Goal: Find specific page/section: Find specific page/section

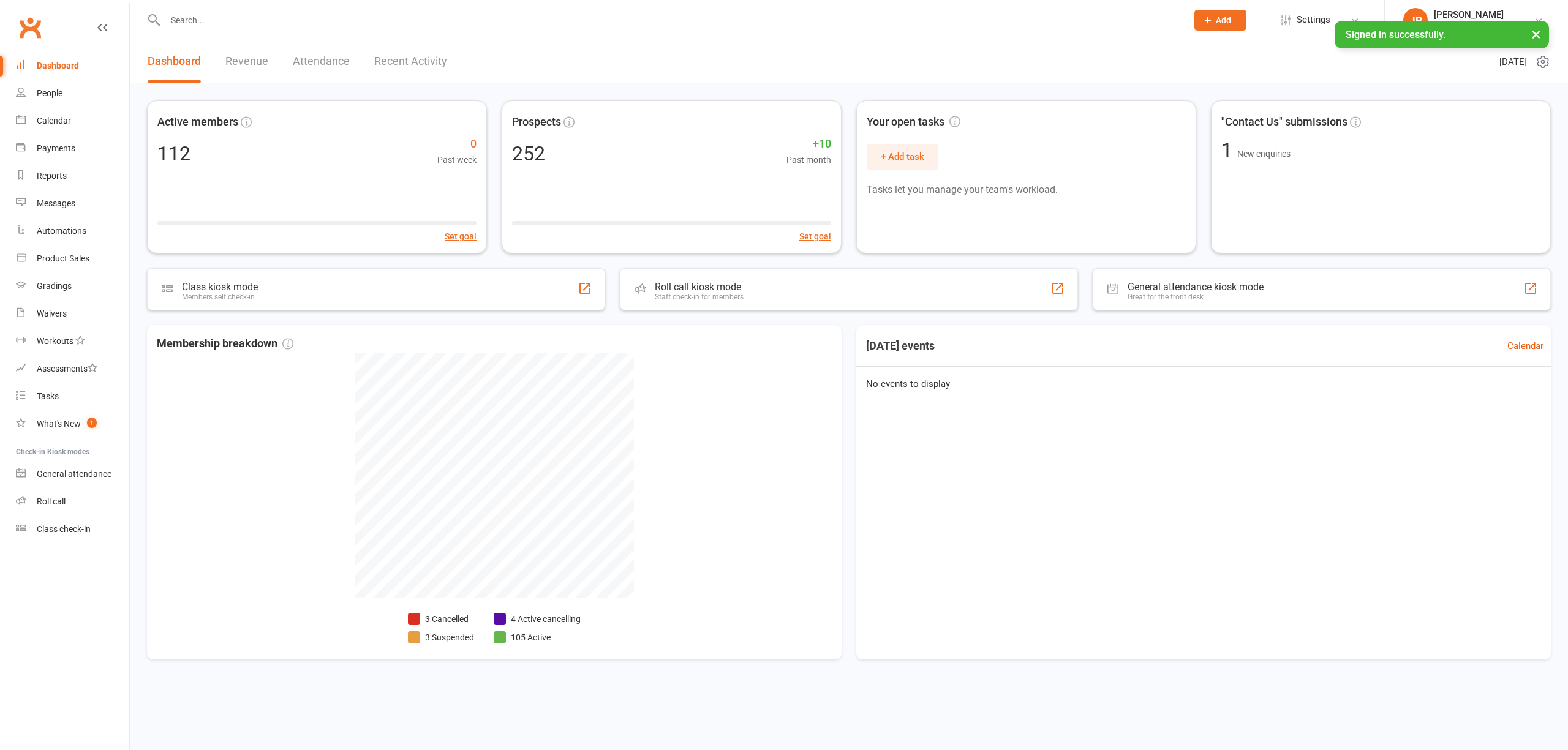
click at [227, 15] on input "text" at bounding box center [670, 20] width 1016 height 17
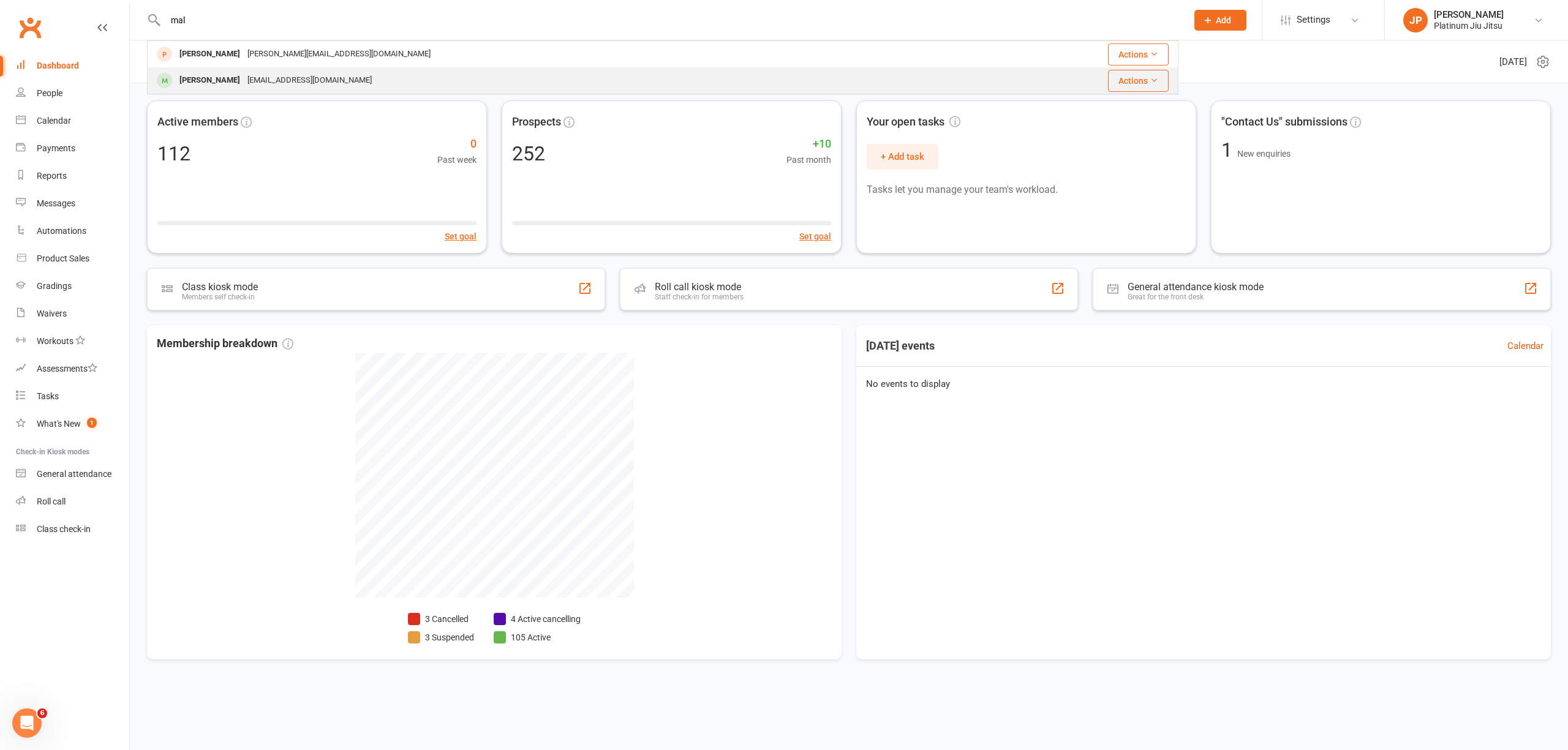
type input "mal"
click at [251, 86] on div "[EMAIL_ADDRESS][DOMAIN_NAME]" at bounding box center [309, 80] width 131 height 17
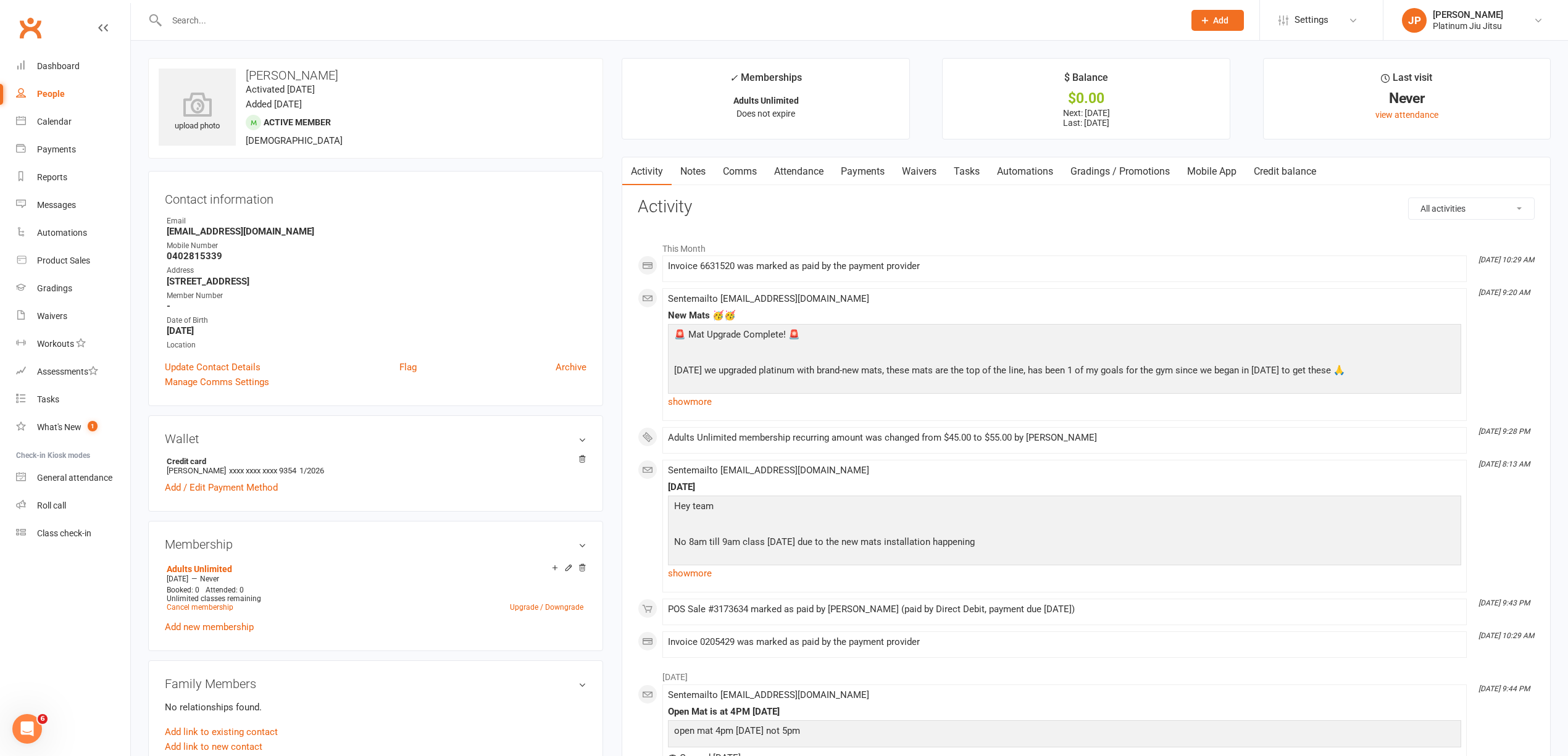
click at [868, 170] on link "Payments" at bounding box center [862, 171] width 61 height 28
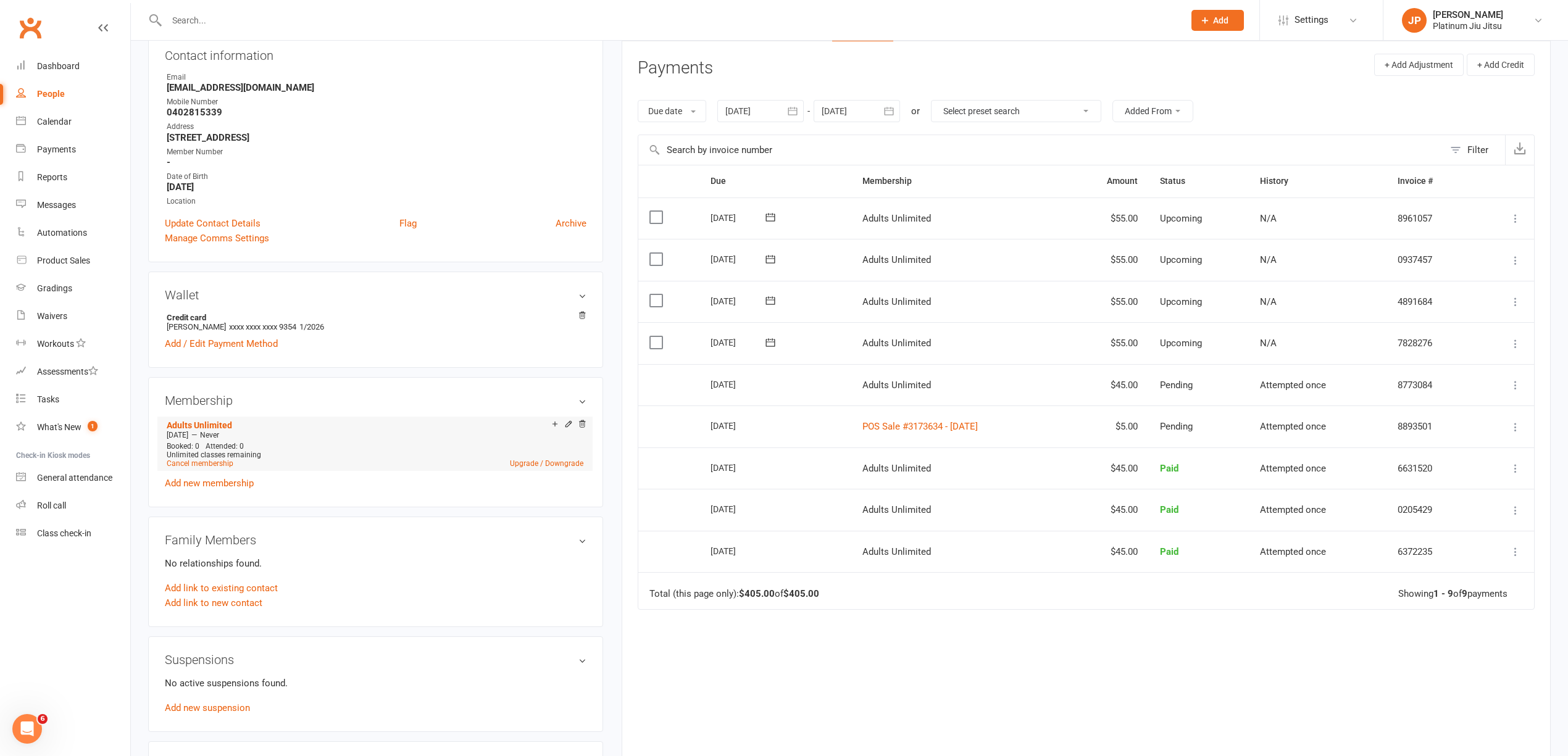
scroll to position [165, 0]
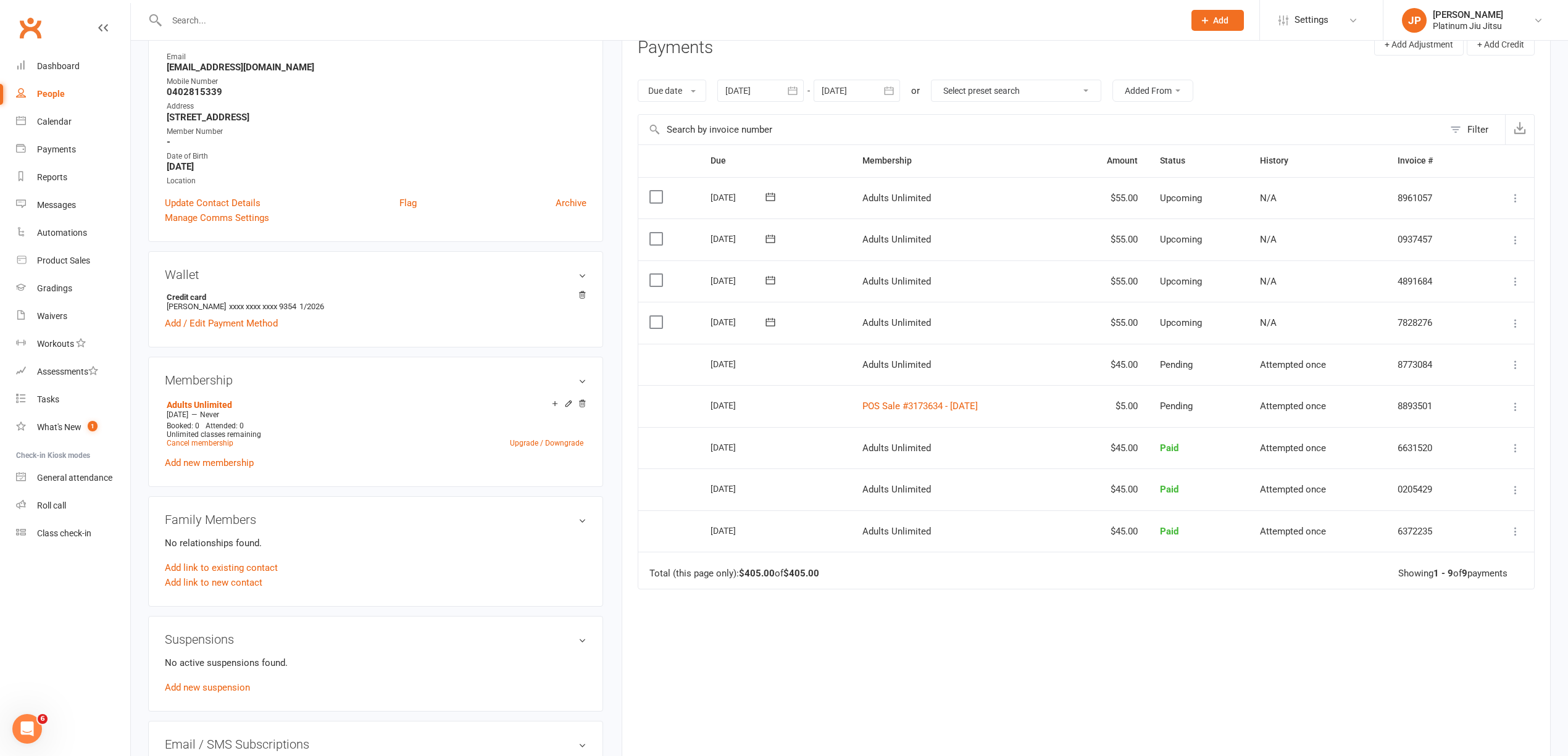
click at [618, 606] on main "✓ Memberships Adults Unlimited Does not expire $ Balance $0.00 Next: [DATE] Las…" at bounding box center [1086, 337] width 948 height 887
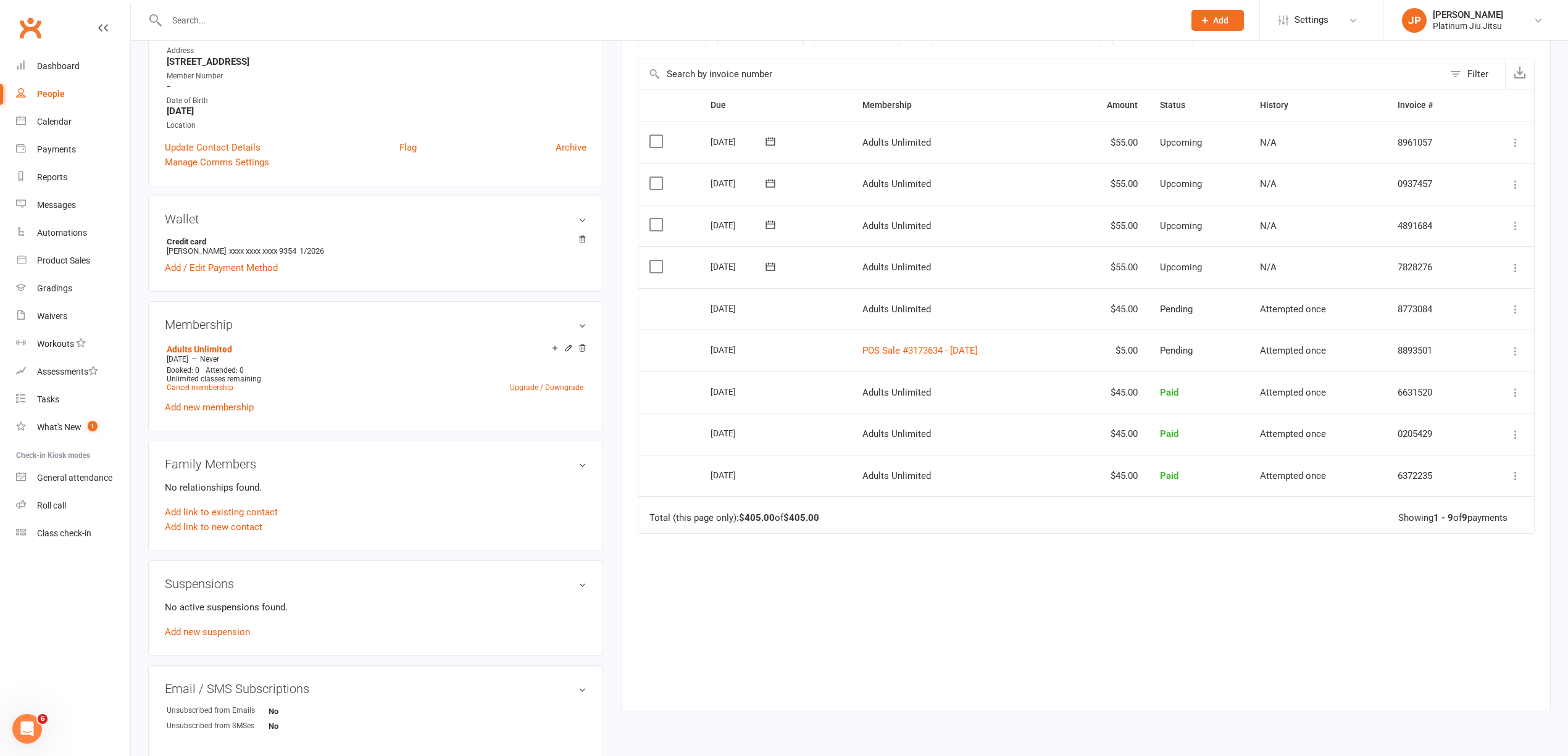
scroll to position [0, 0]
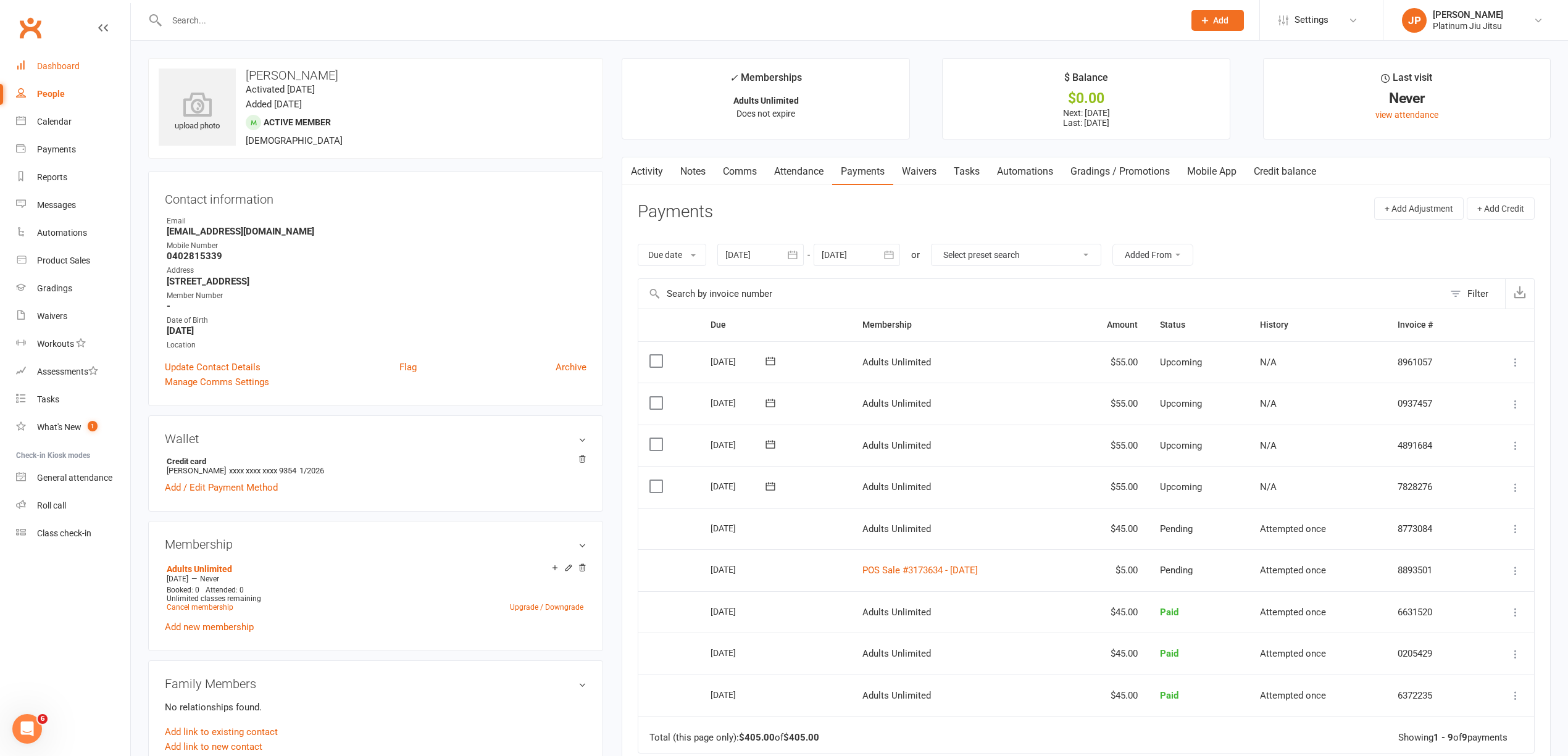
click at [48, 75] on link "Dashboard" at bounding box center [72, 66] width 114 height 28
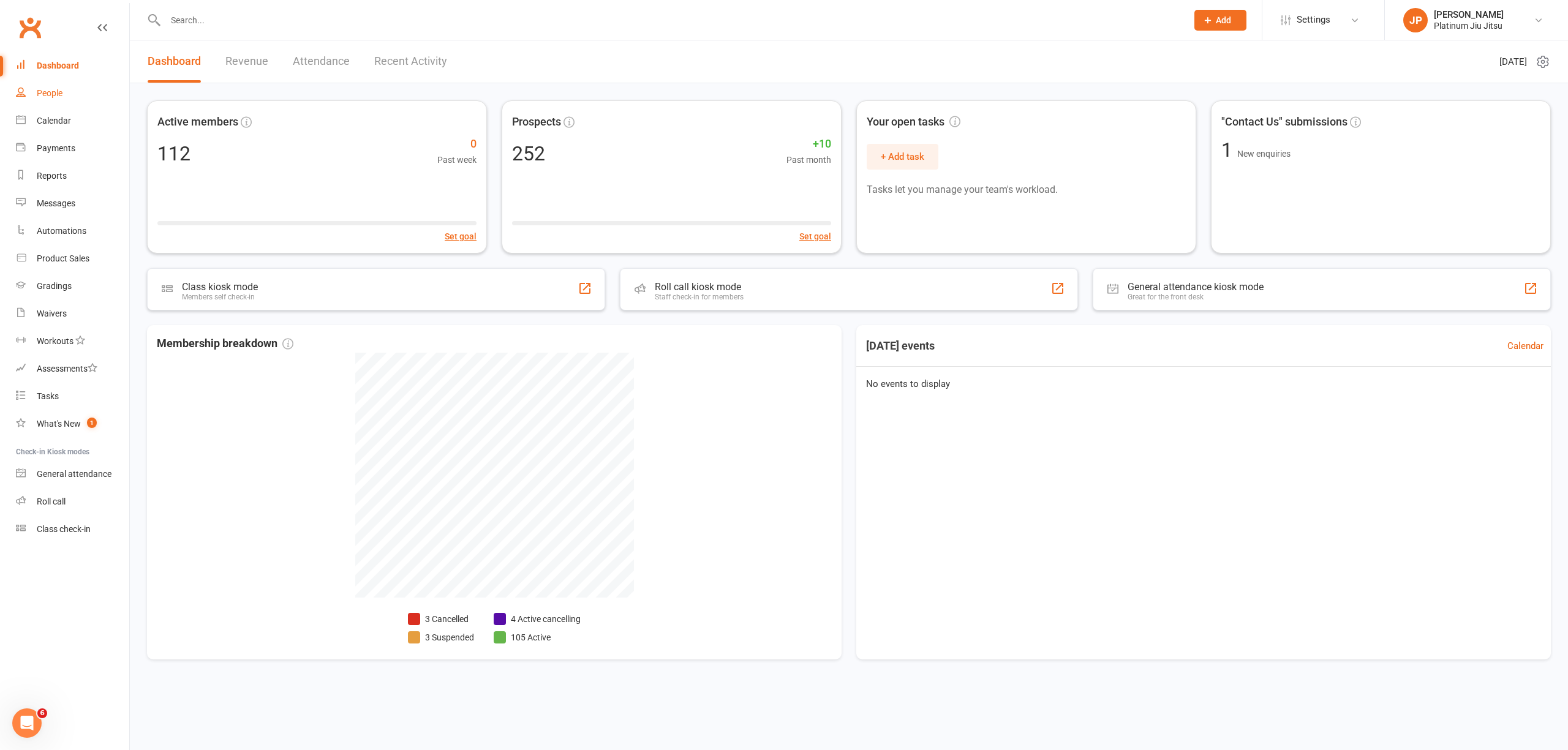
click at [49, 89] on div "People" at bounding box center [49, 93] width 26 height 10
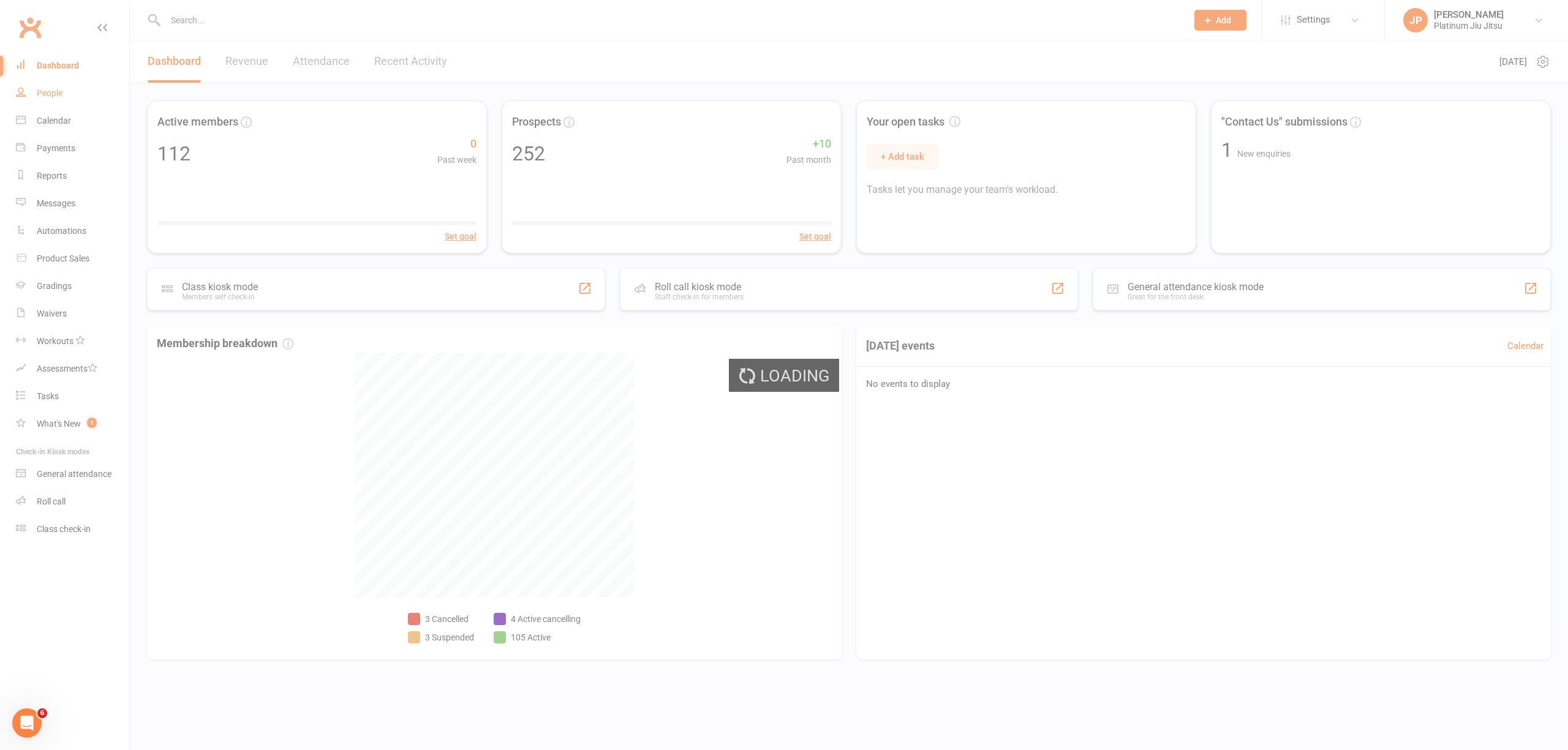
select select "100"
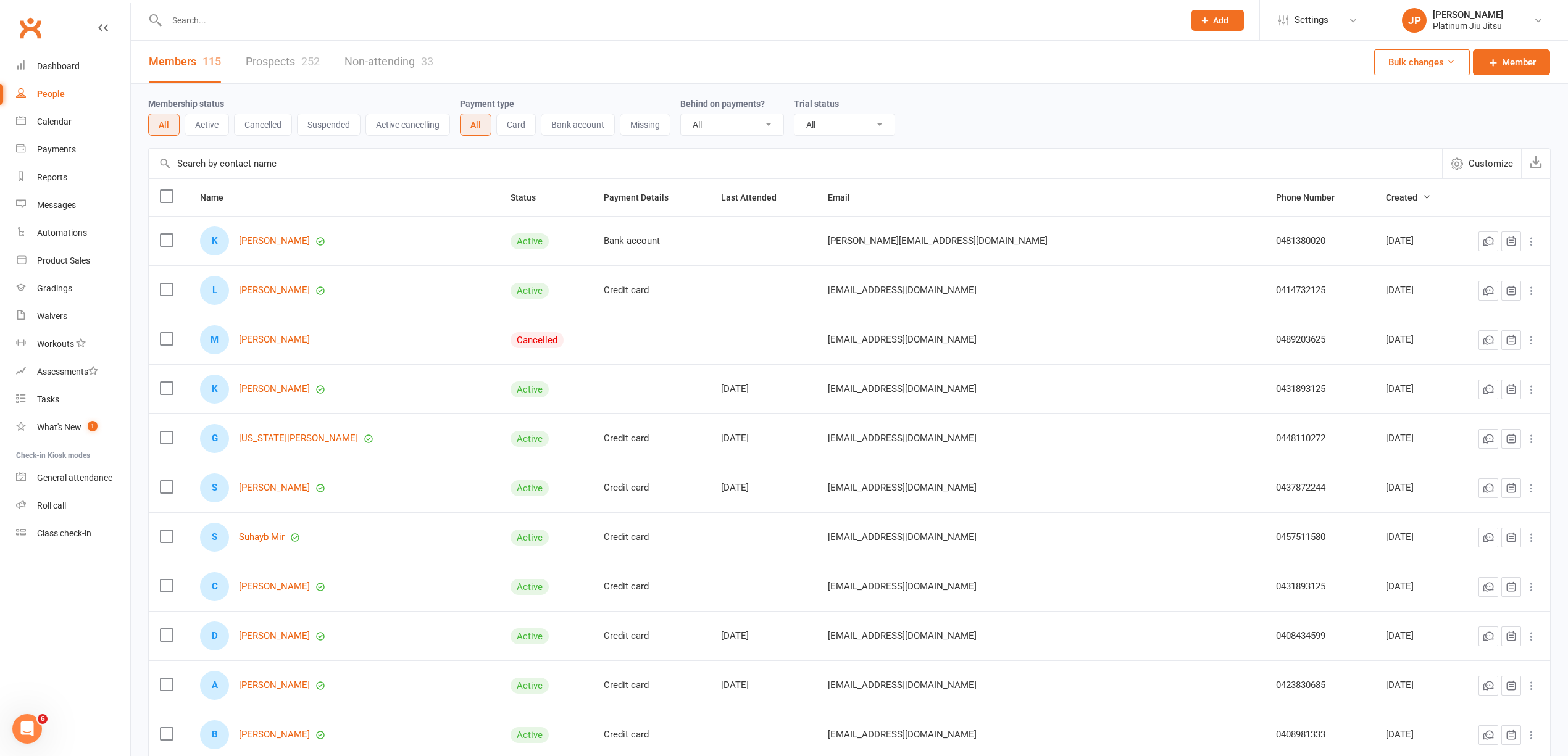
click at [213, 16] on input "text" at bounding box center [668, 20] width 1012 height 18
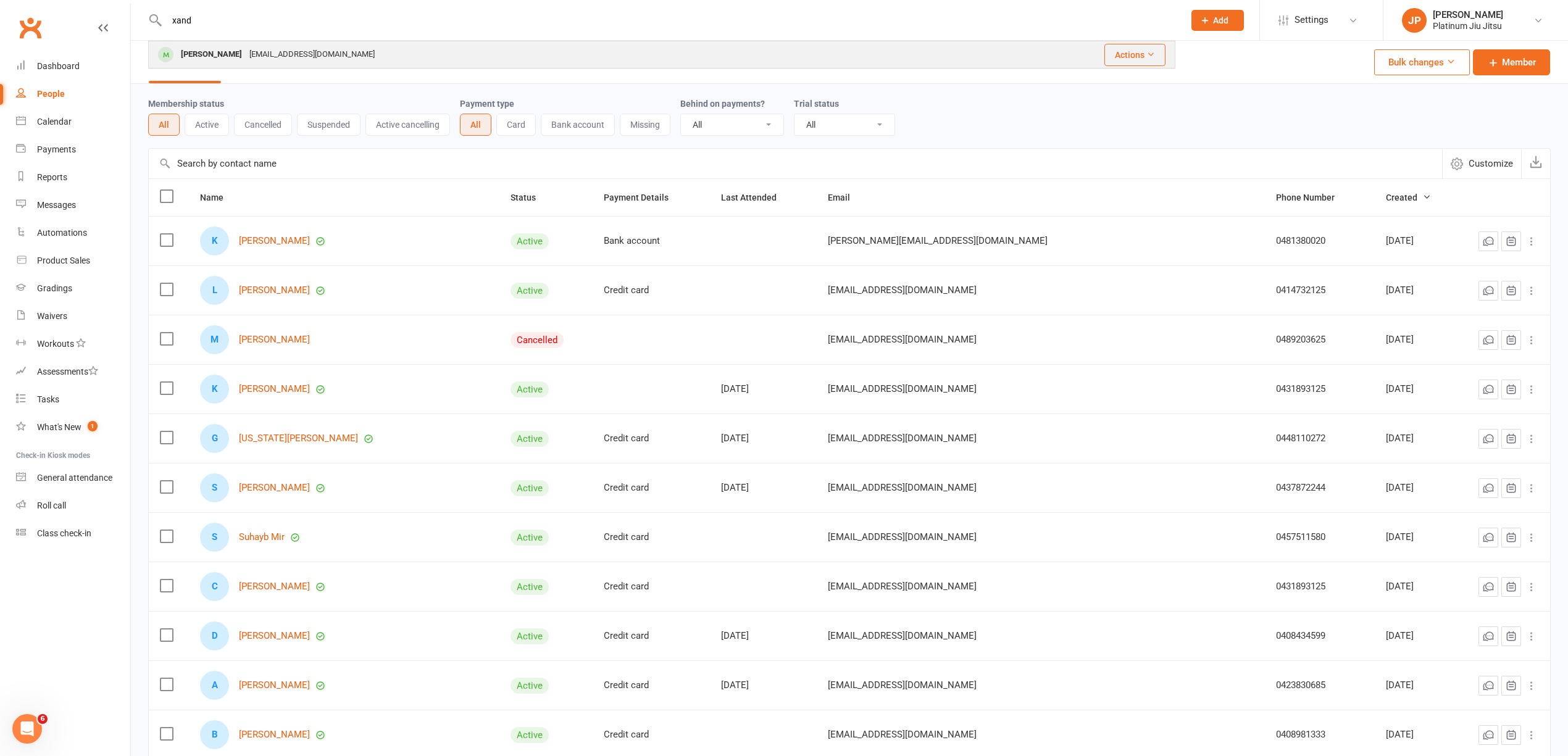
type input "xand"
click at [223, 55] on div "[PERSON_NAME]" at bounding box center [211, 55] width 68 height 18
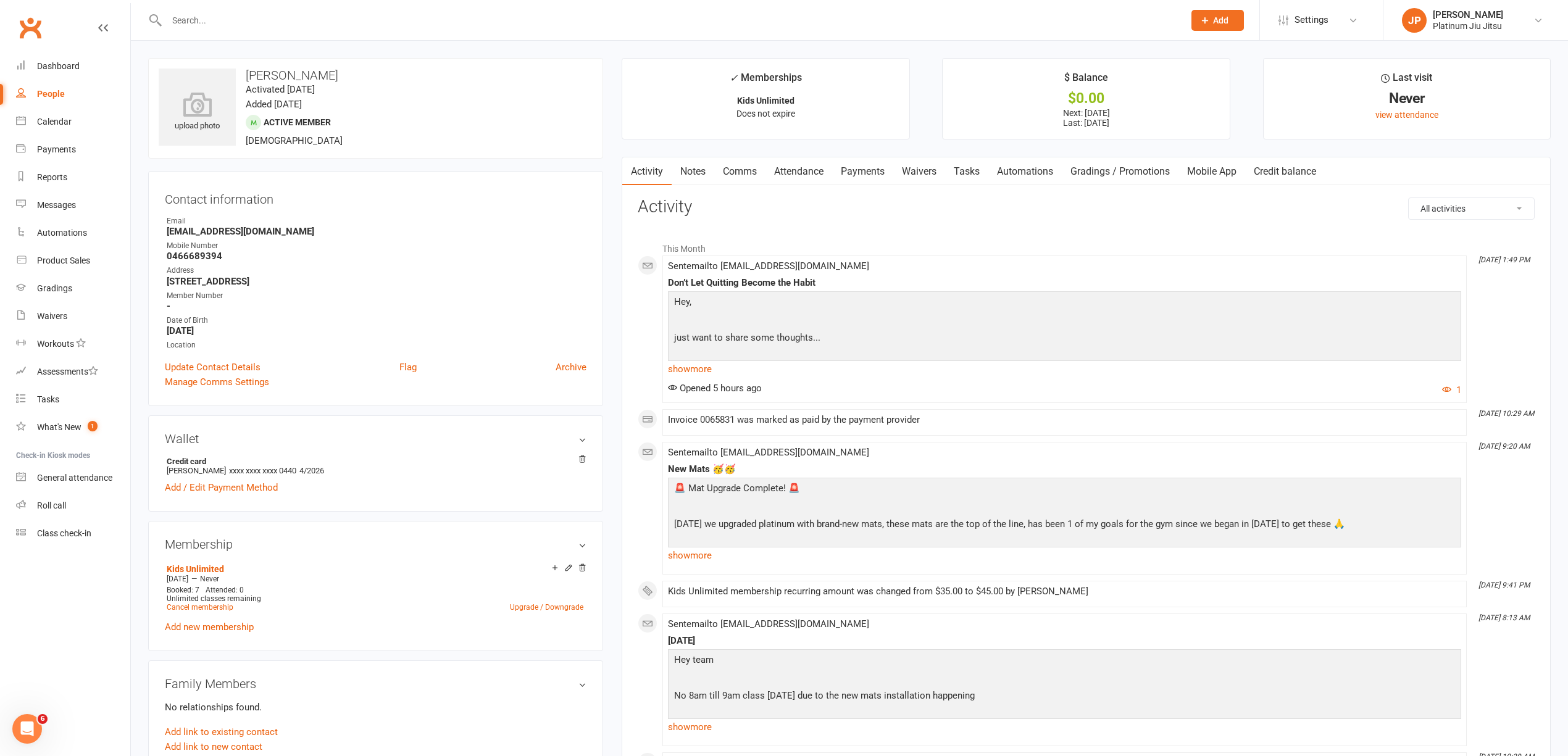
click at [865, 176] on link "Payments" at bounding box center [862, 171] width 61 height 28
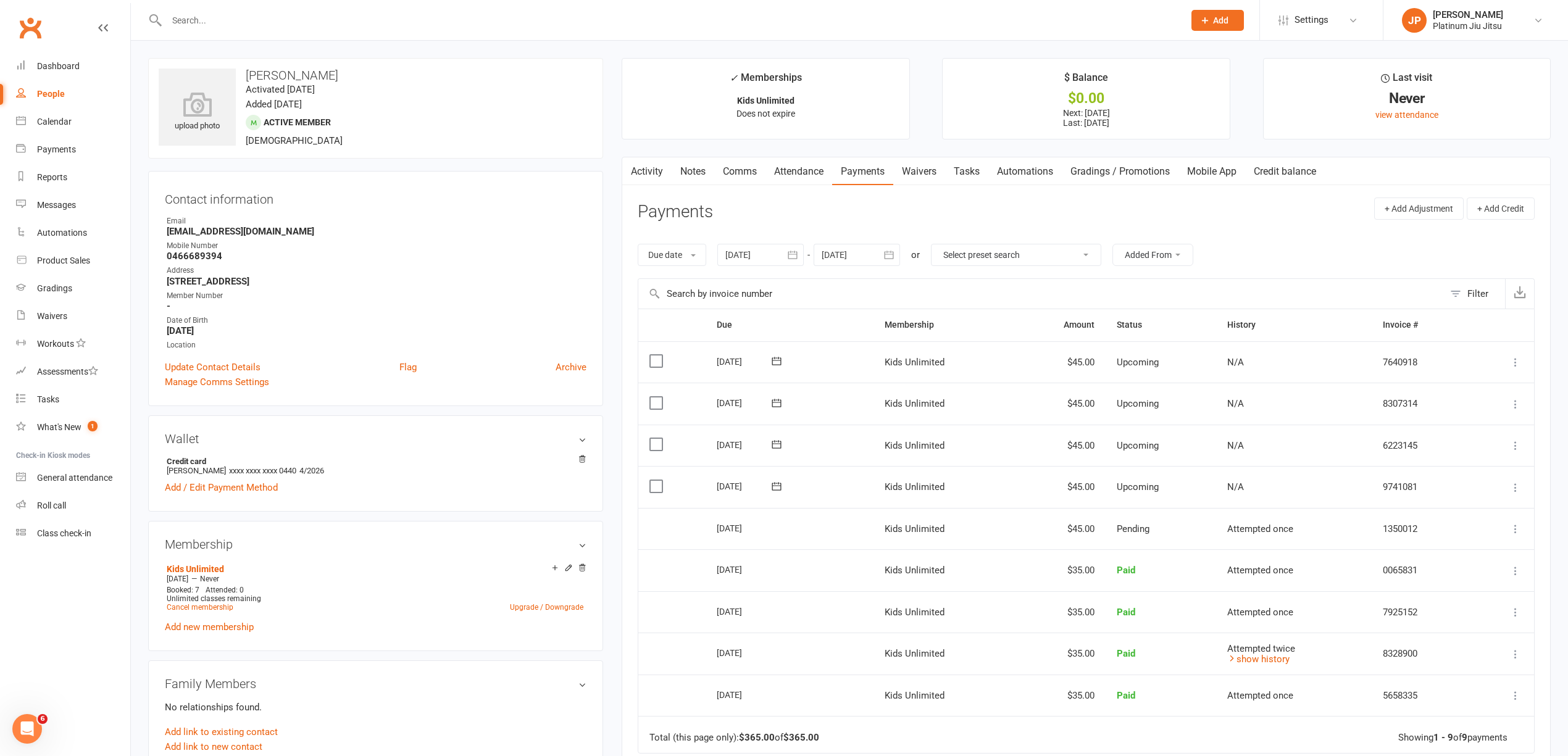
click at [613, 324] on main "✓ Memberships Kids Unlimited Does not expire $ Balance $0.00 Next: [DATE] Last:…" at bounding box center [1086, 502] width 948 height 887
click at [66, 64] on div "Dashboard" at bounding box center [58, 66] width 43 height 10
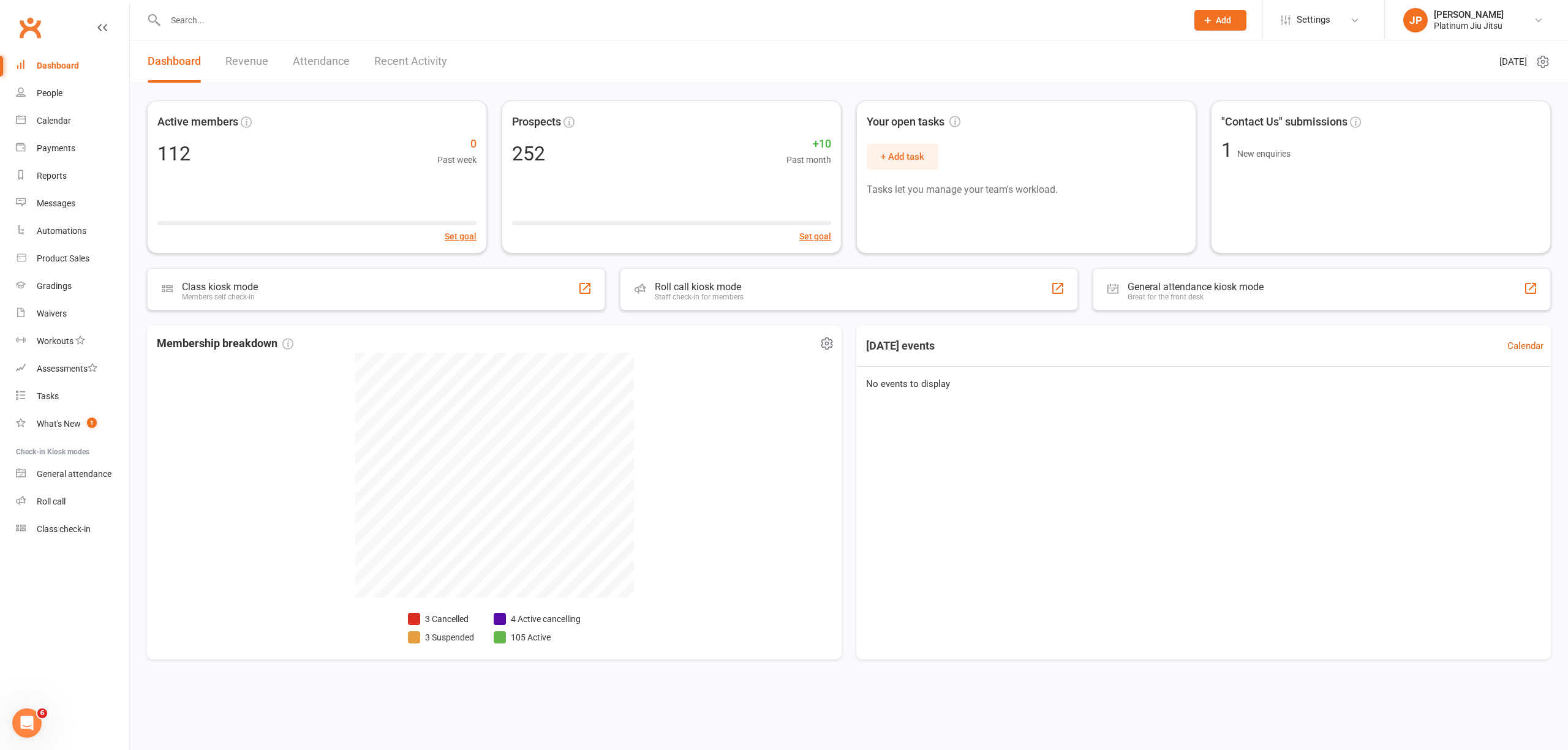
click at [550, 620] on li "4 Active cancelling" at bounding box center [537, 620] width 87 height 14
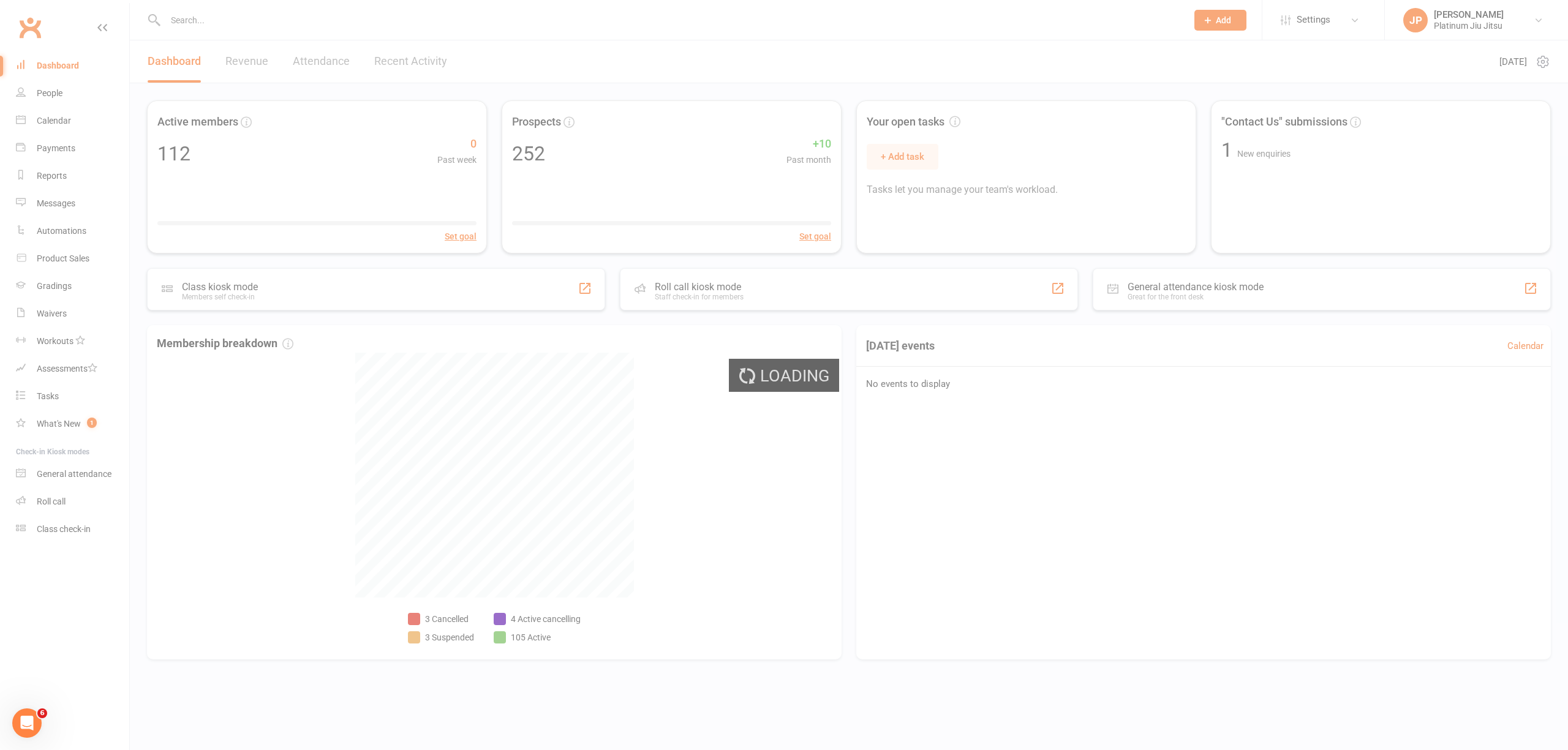
select select "no_trial"
select select "100"
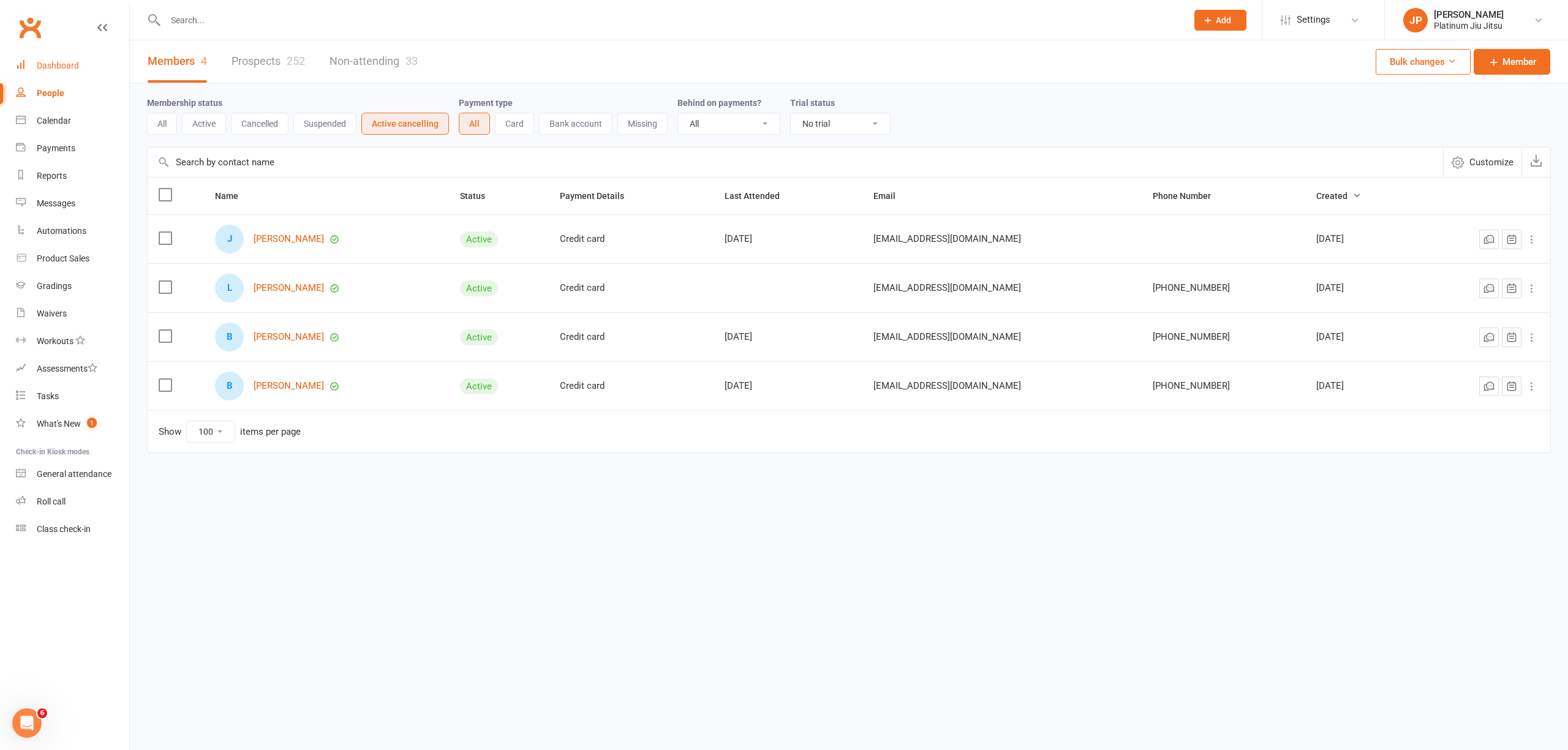
click at [53, 67] on div "Dashboard" at bounding box center [58, 66] width 43 height 10
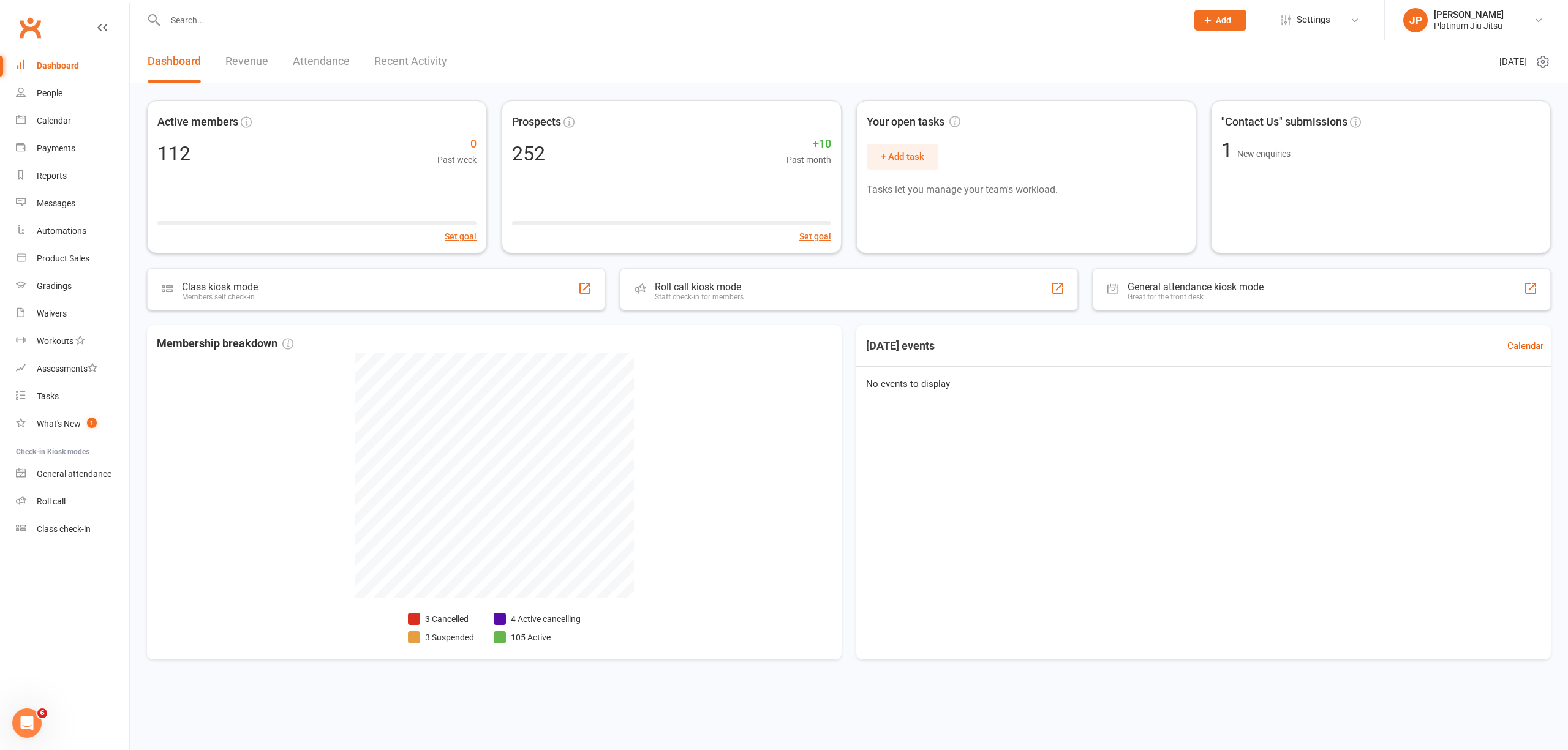
click at [559, 315] on div "Active members 112 0 Past week Set goal Prospects 252 +10 Past month Set goal Y…" at bounding box center [848, 386] width 1438 height 606
click at [45, 101] on link "People" at bounding box center [71, 93] width 113 height 28
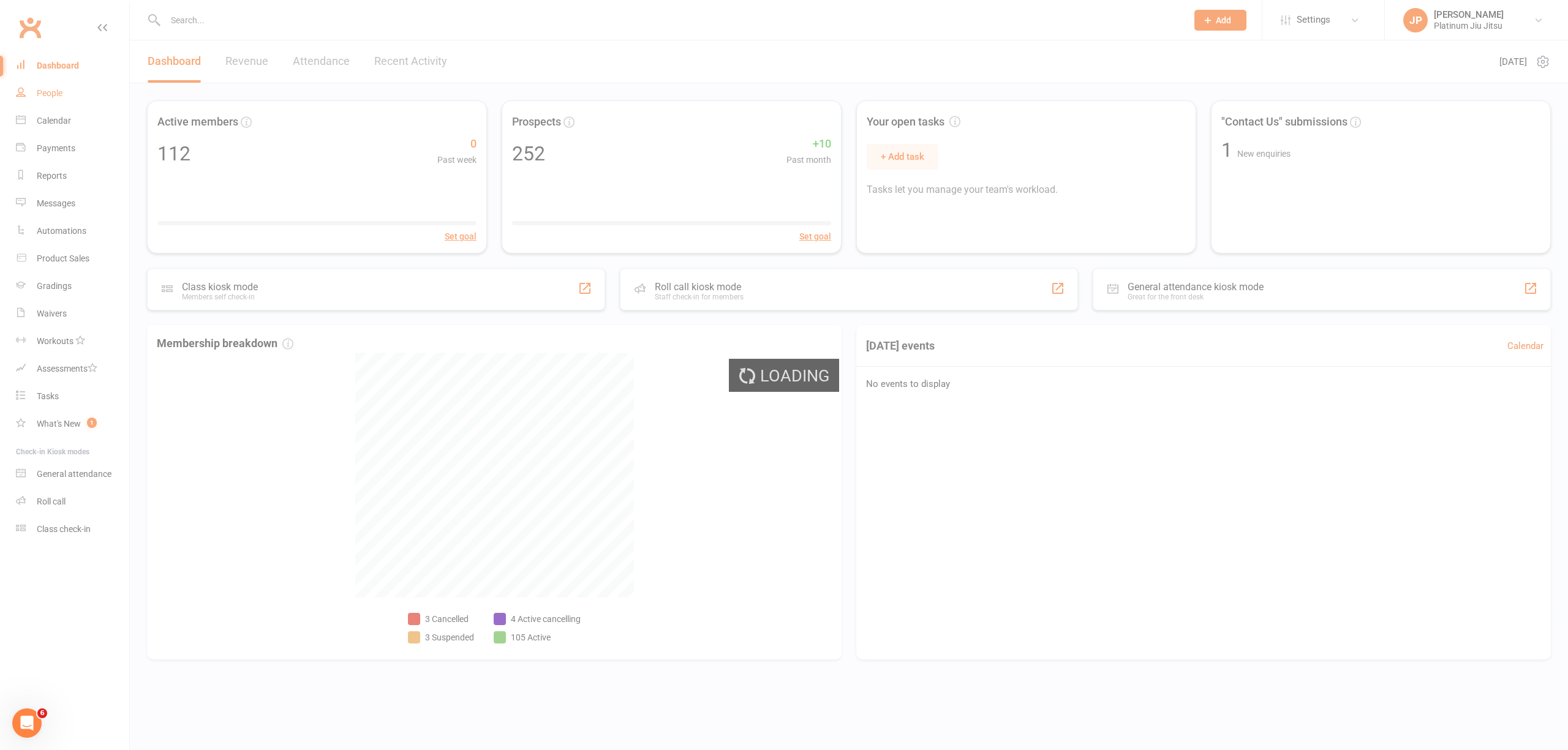
select select "100"
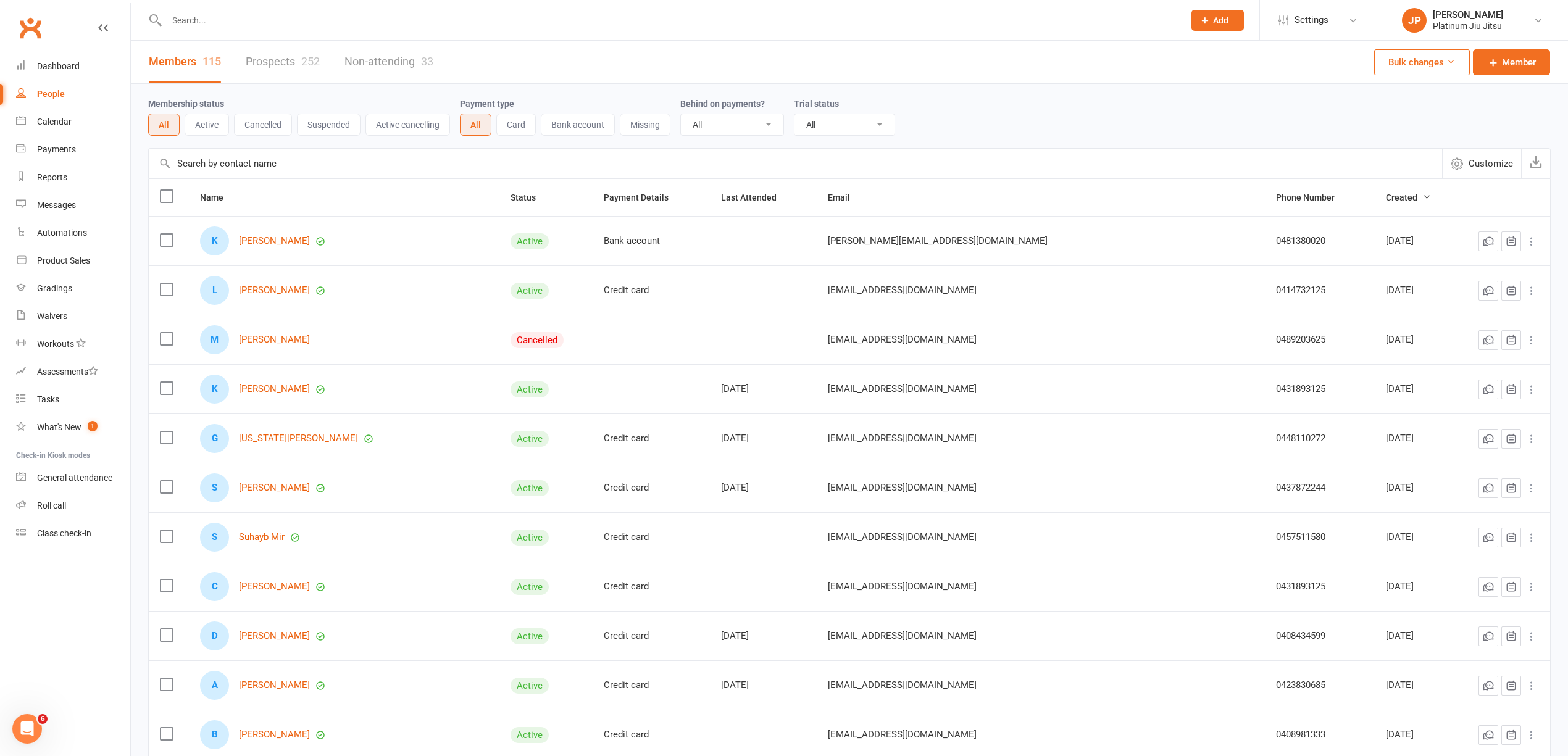
click at [263, 57] on link "Prospects 252" at bounding box center [282, 62] width 74 height 43
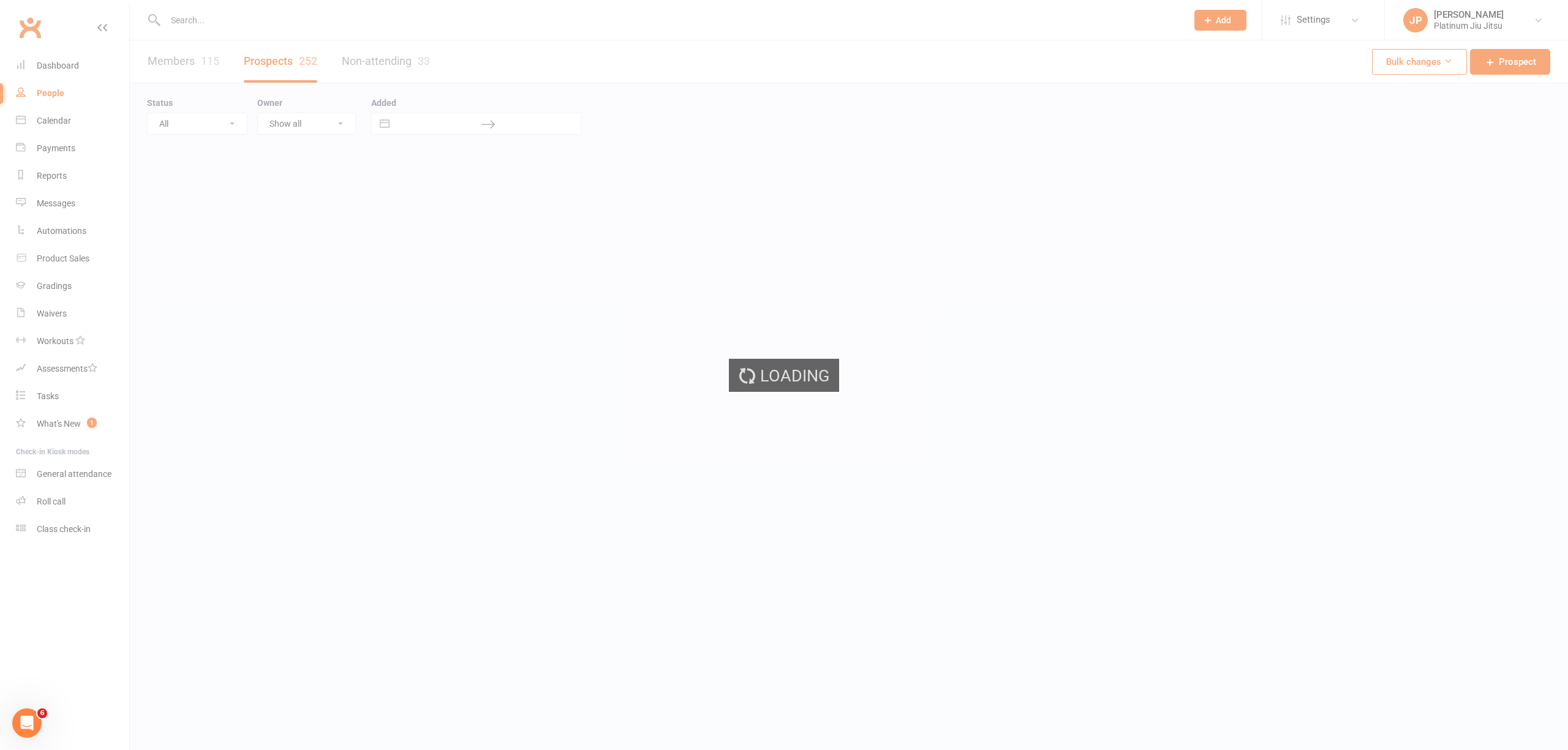
select select "100"
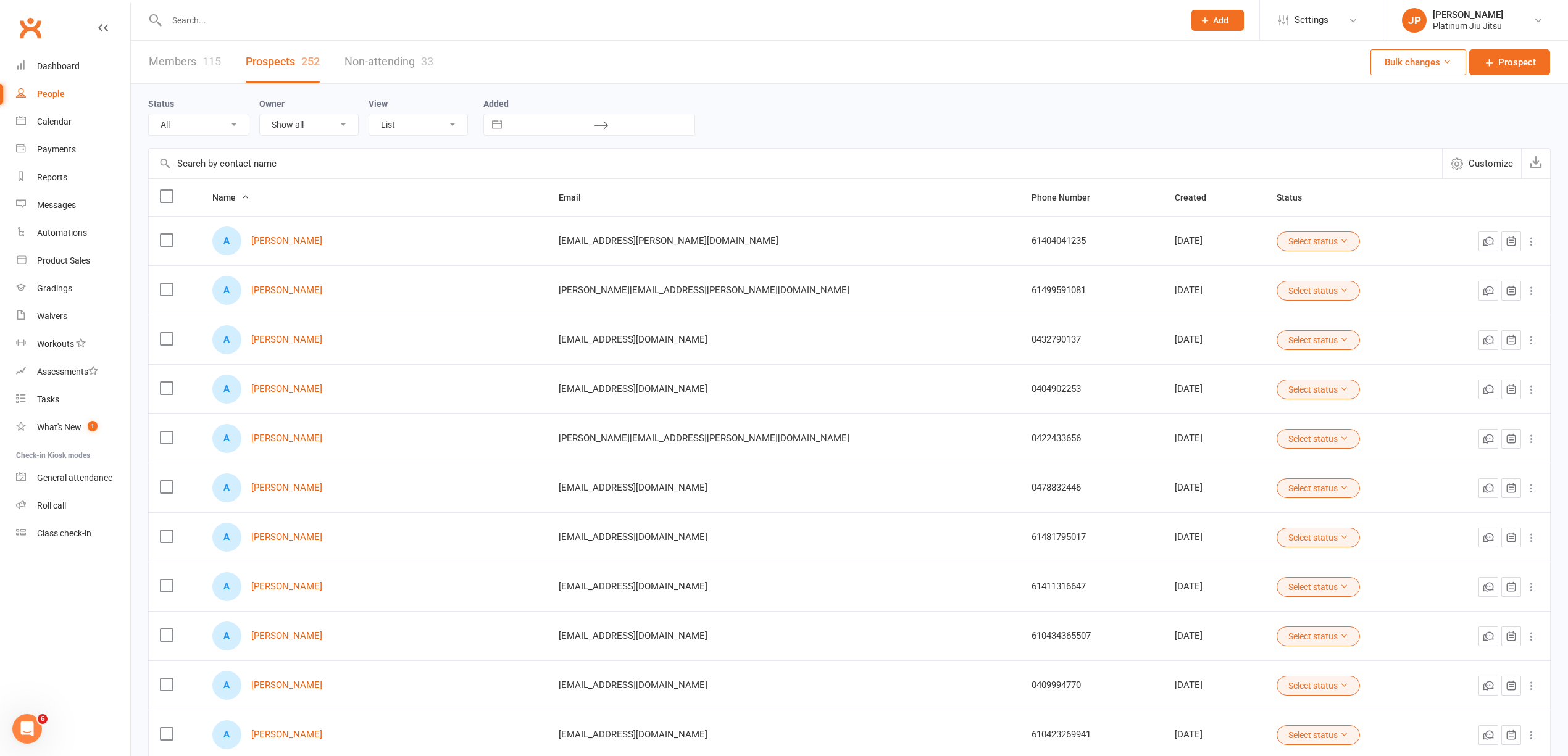
click at [194, 22] on input "text" at bounding box center [668, 20] width 1012 height 18
type input "phil"
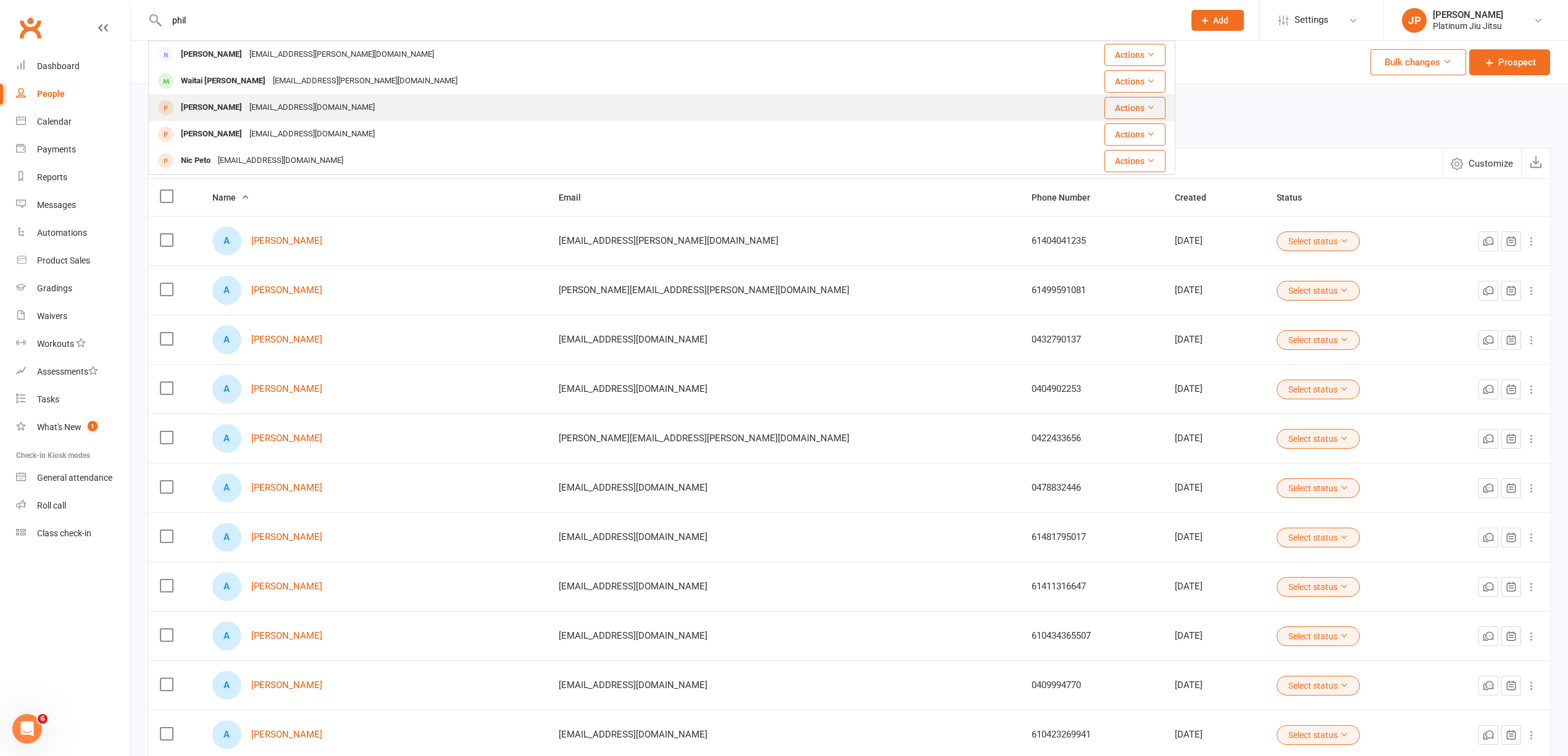
click at [301, 114] on div "[EMAIL_ADDRESS][DOMAIN_NAME]" at bounding box center [312, 107] width 132 height 18
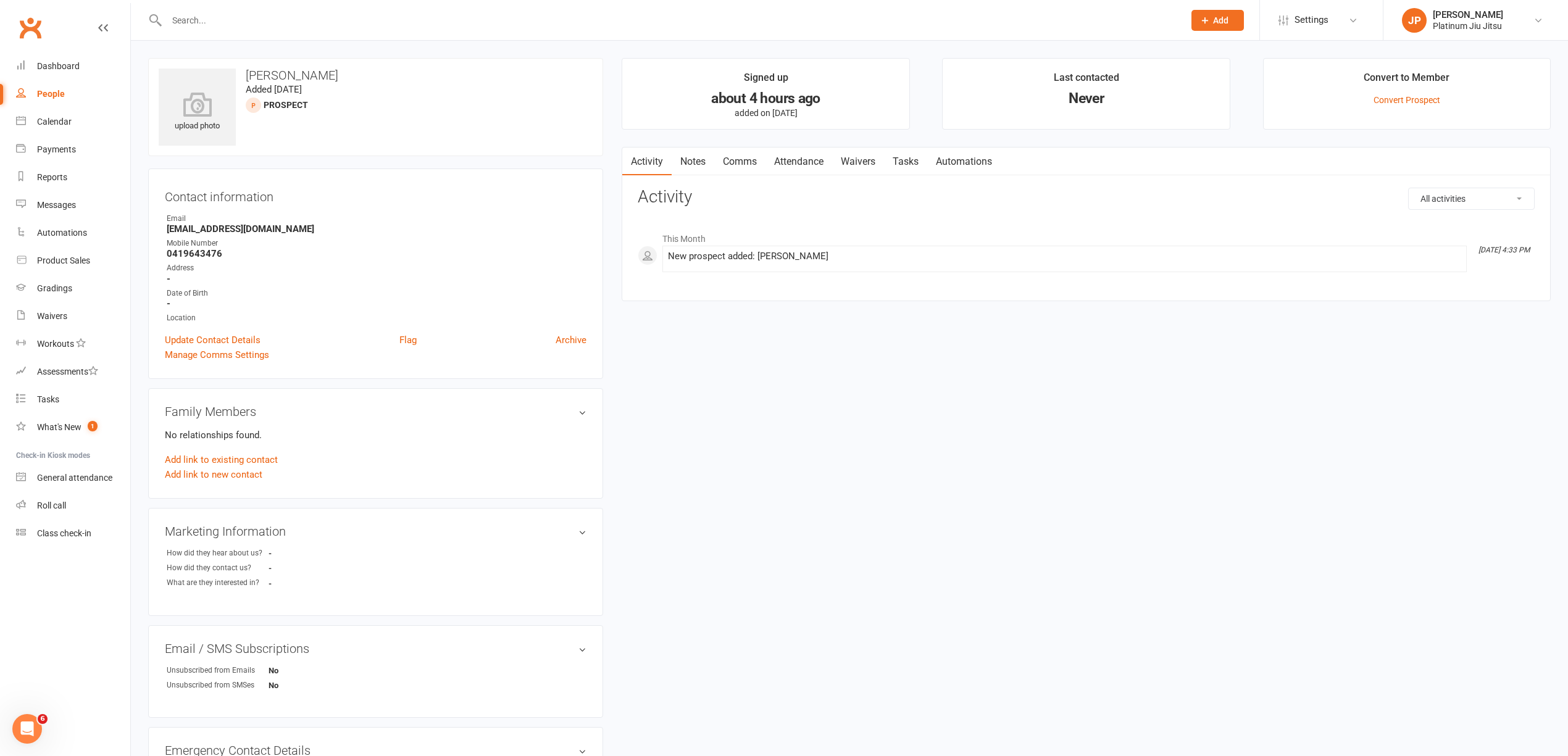
click at [198, 16] on input "text" at bounding box center [668, 20] width 1012 height 18
select select "100"
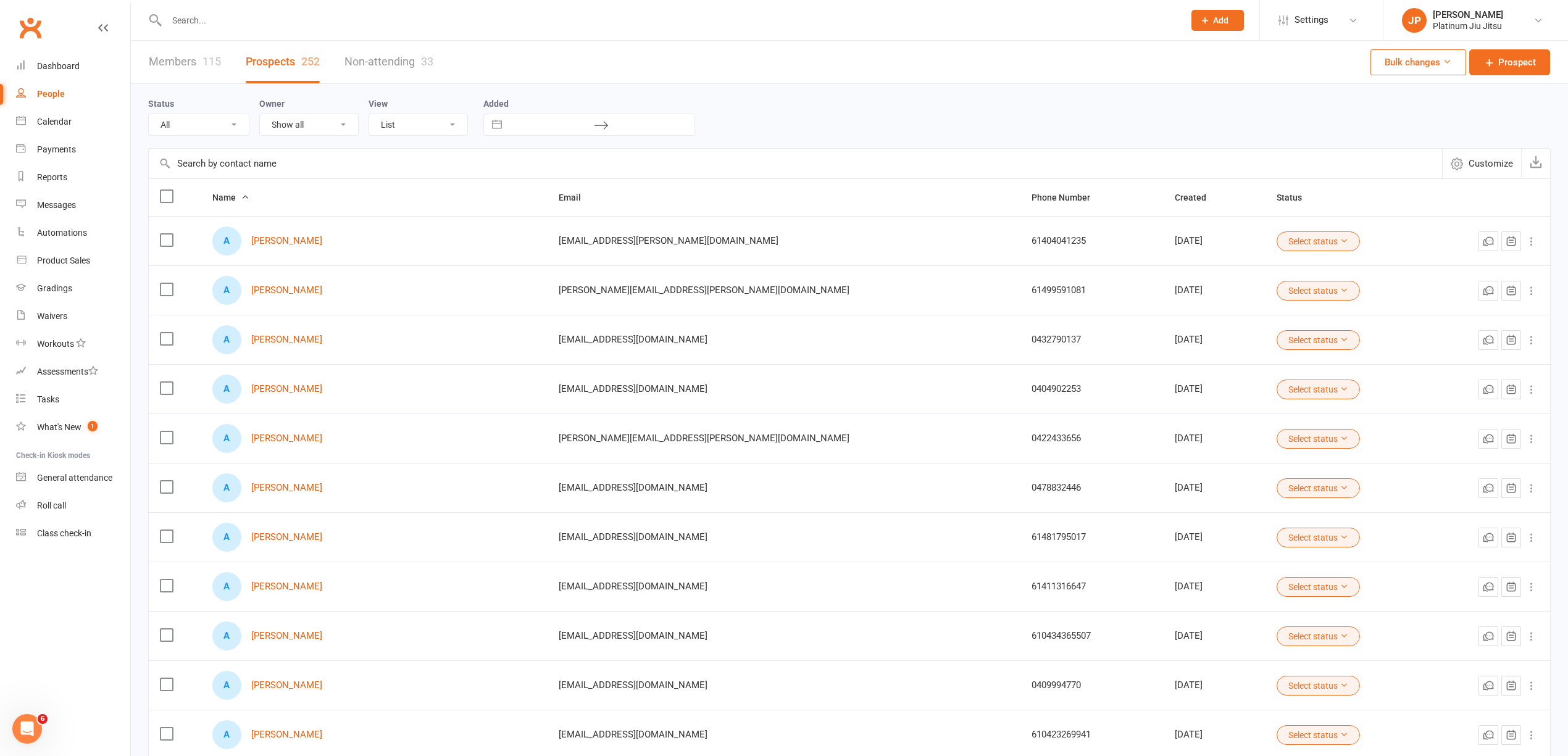
click at [195, 20] on input "text" at bounding box center [668, 20] width 1012 height 18
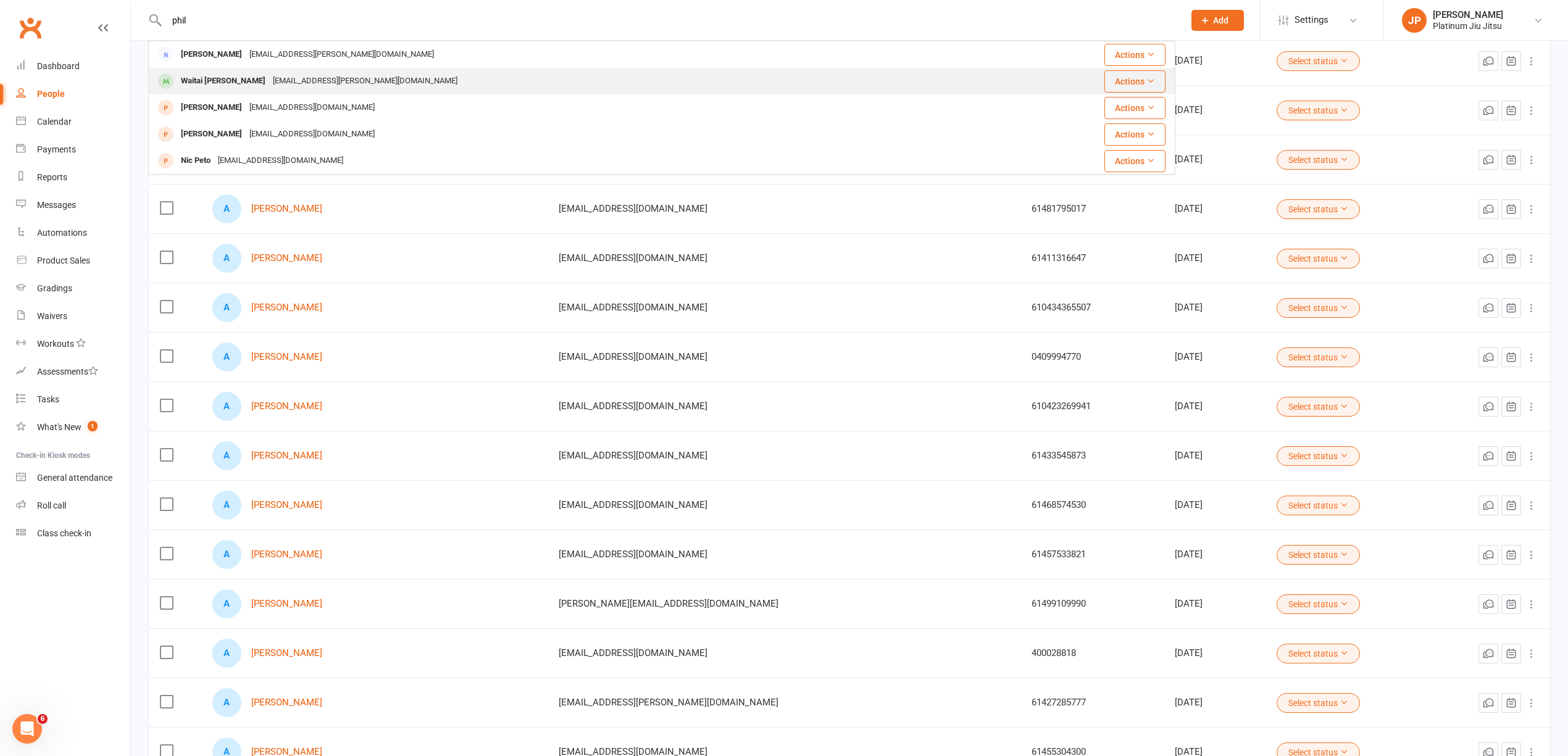
scroll to position [329, 0]
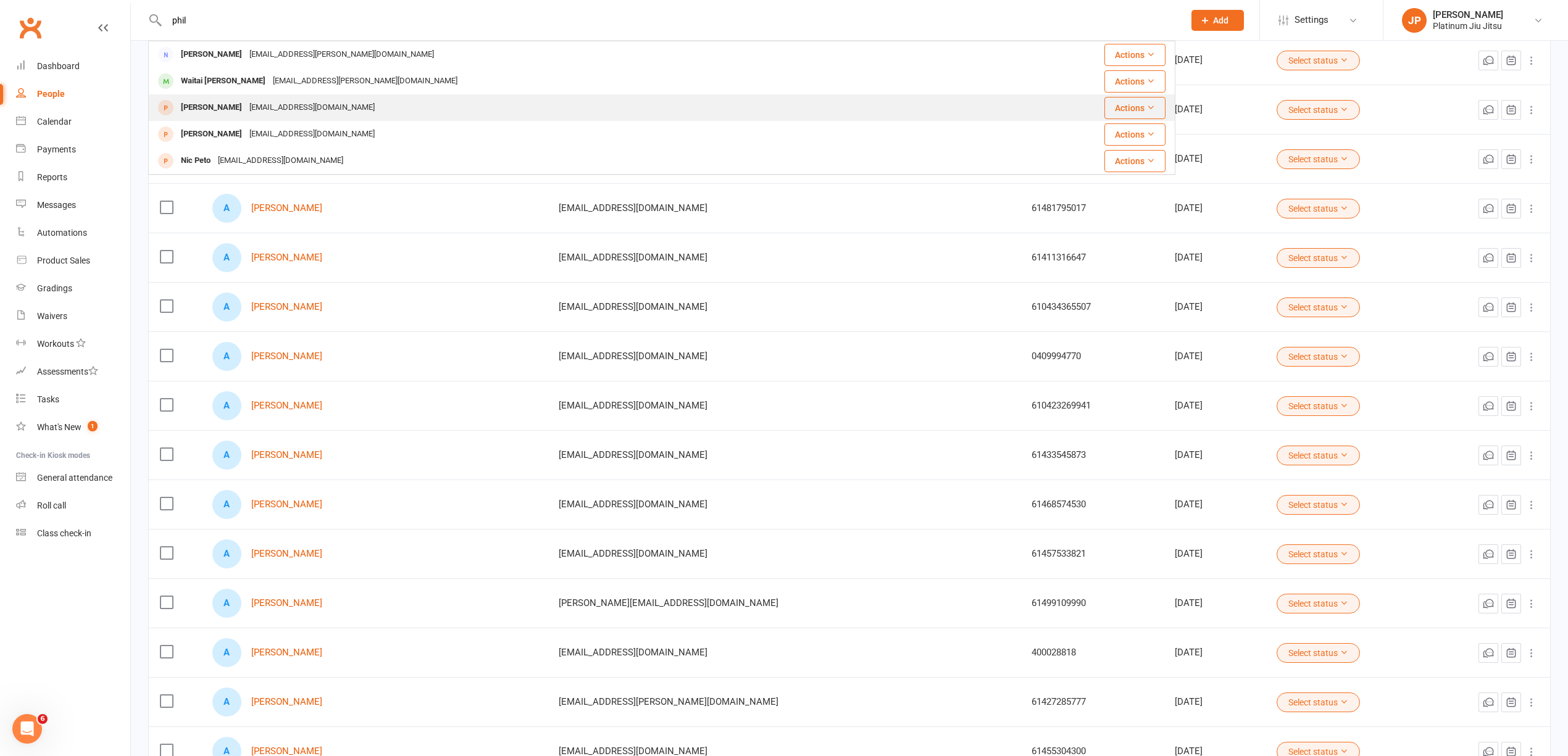
type input "phil"
click at [1156, 110] on button "Actions" at bounding box center [1135, 108] width 61 height 22
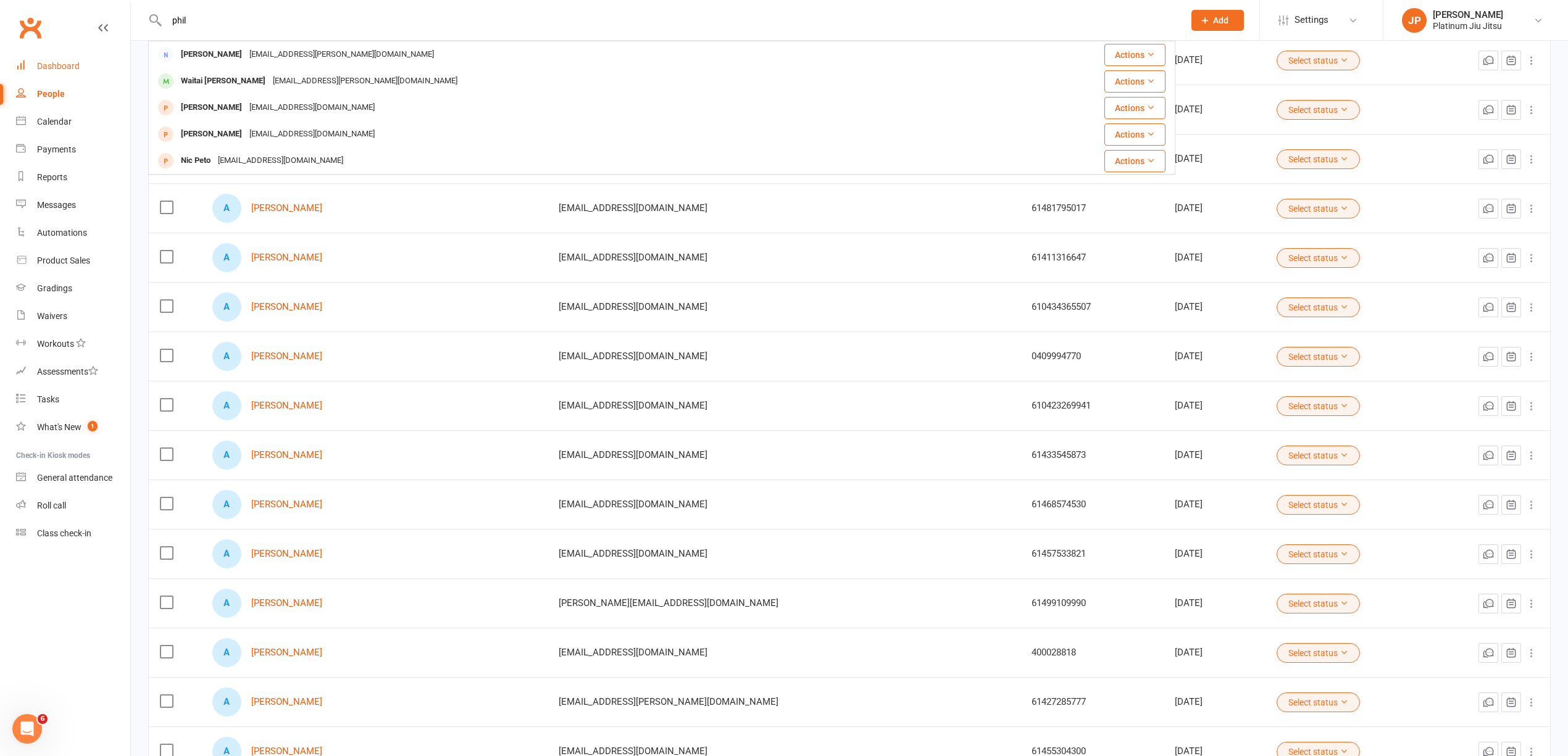
click at [65, 62] on div "Dashboard" at bounding box center [58, 66] width 43 height 10
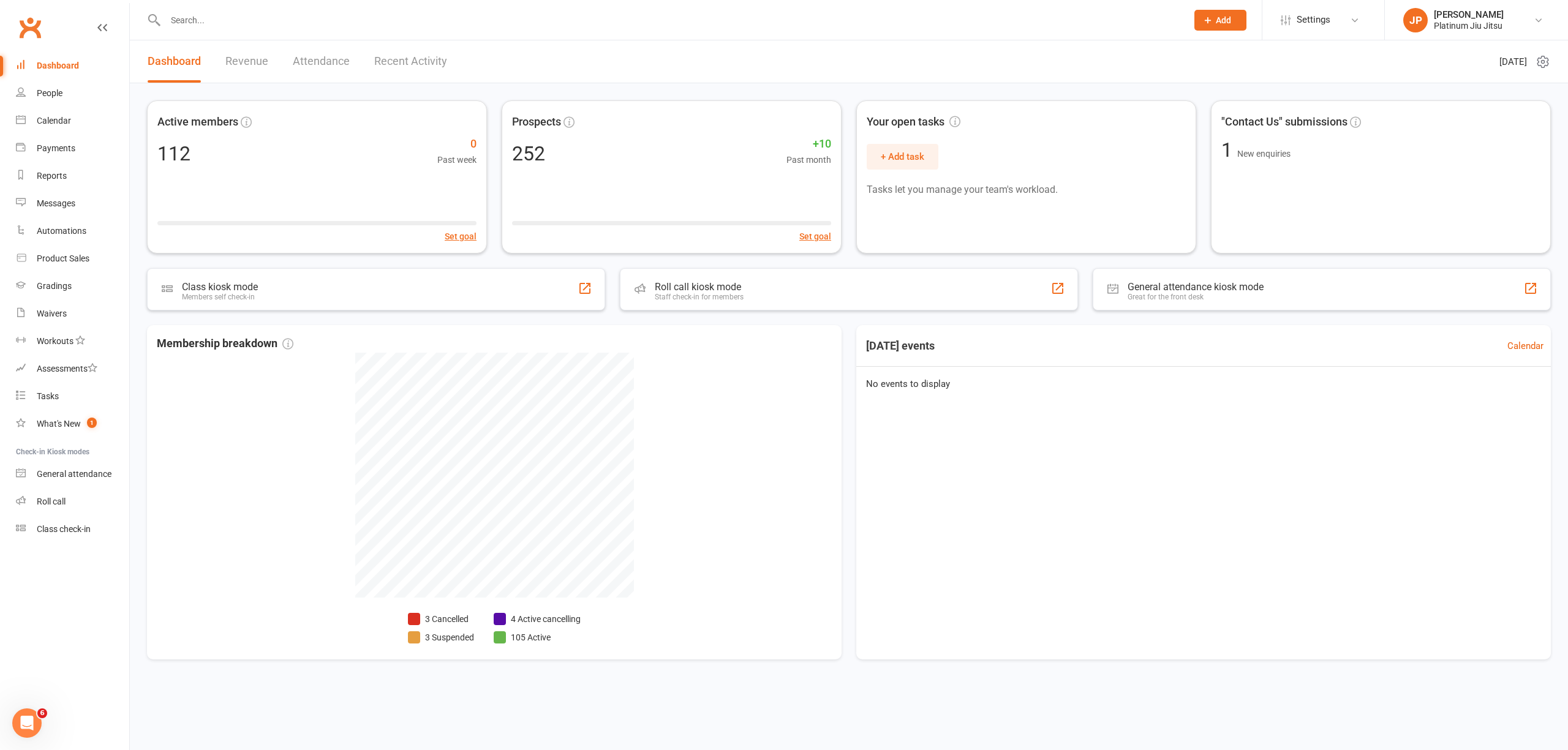
click at [590, 321] on div "Active members 112 0 Past week Set goal Prospects 252 +10 Past month Set goal Y…" at bounding box center [848, 386] width 1438 height 606
click at [248, 58] on link "Revenue" at bounding box center [246, 62] width 43 height 43
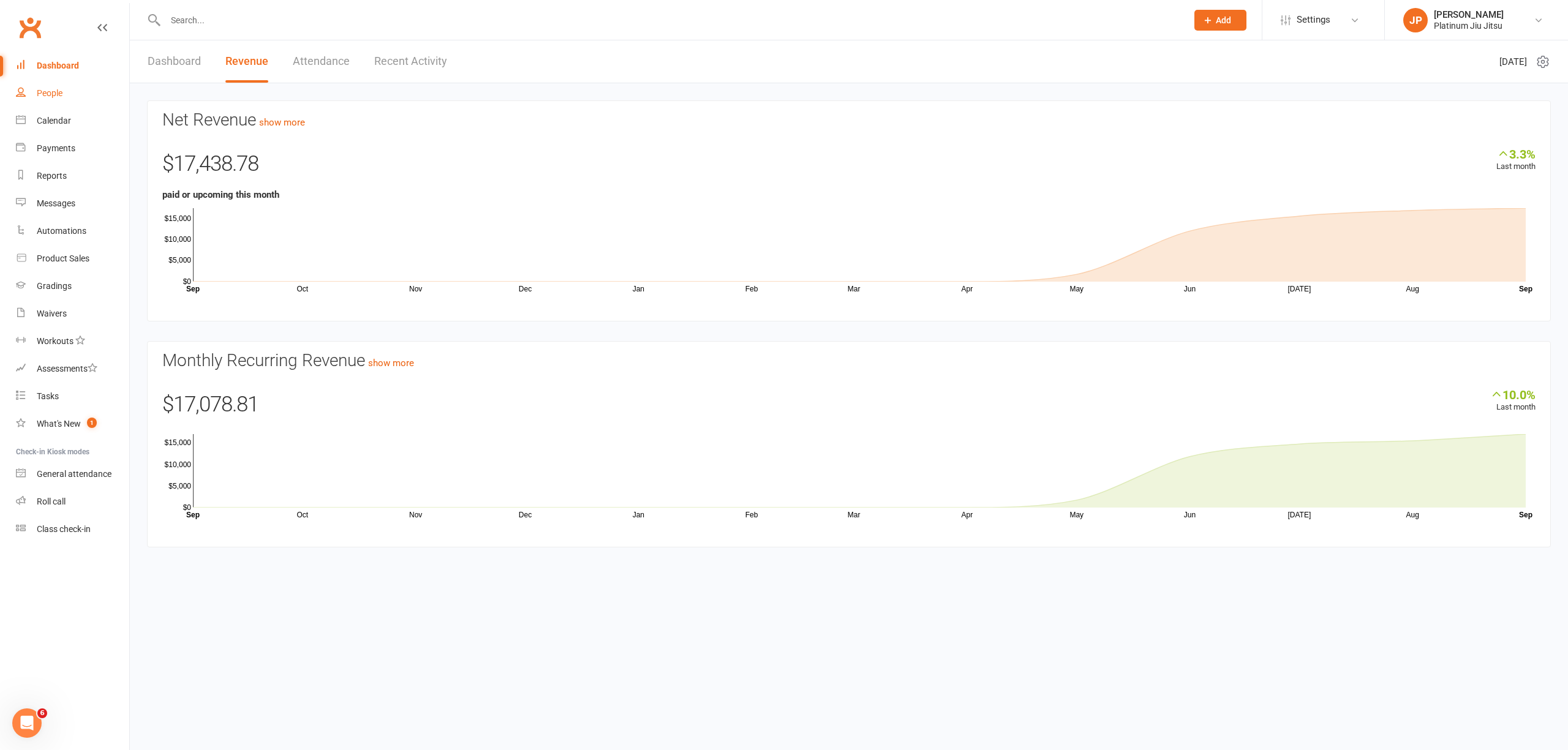
click at [54, 90] on div "People" at bounding box center [49, 93] width 26 height 10
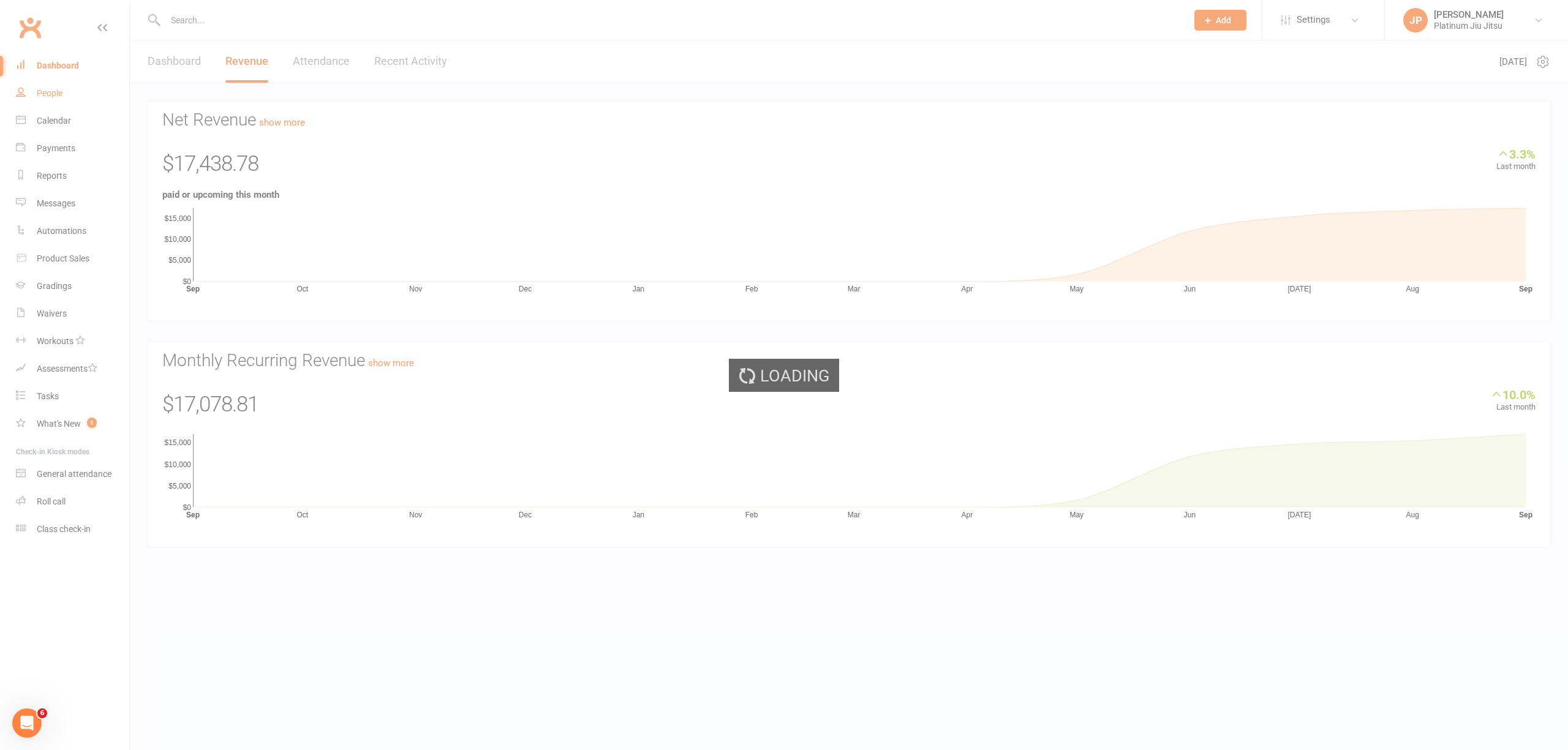
select select "100"
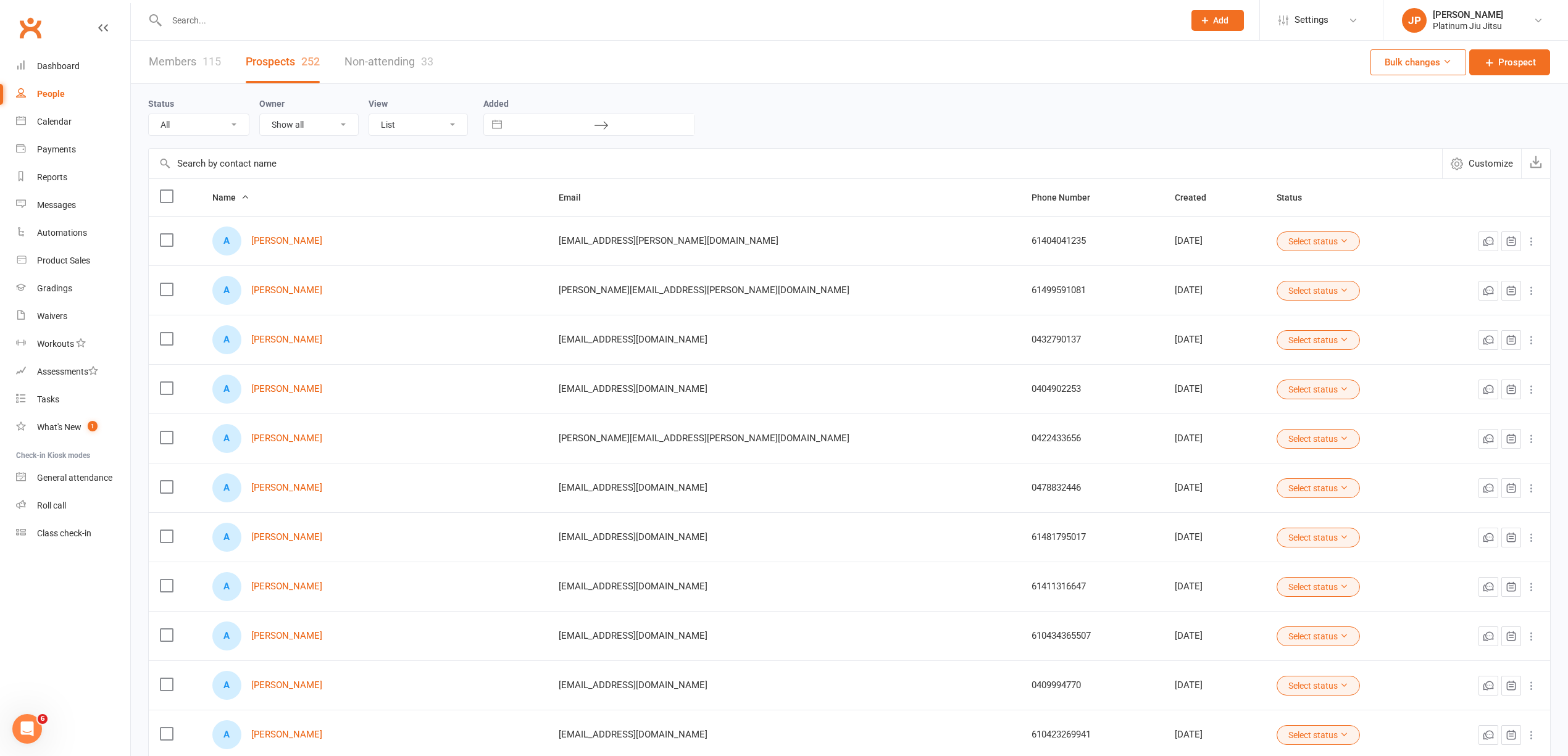
click at [170, 60] on link "Members 115" at bounding box center [185, 62] width 72 height 43
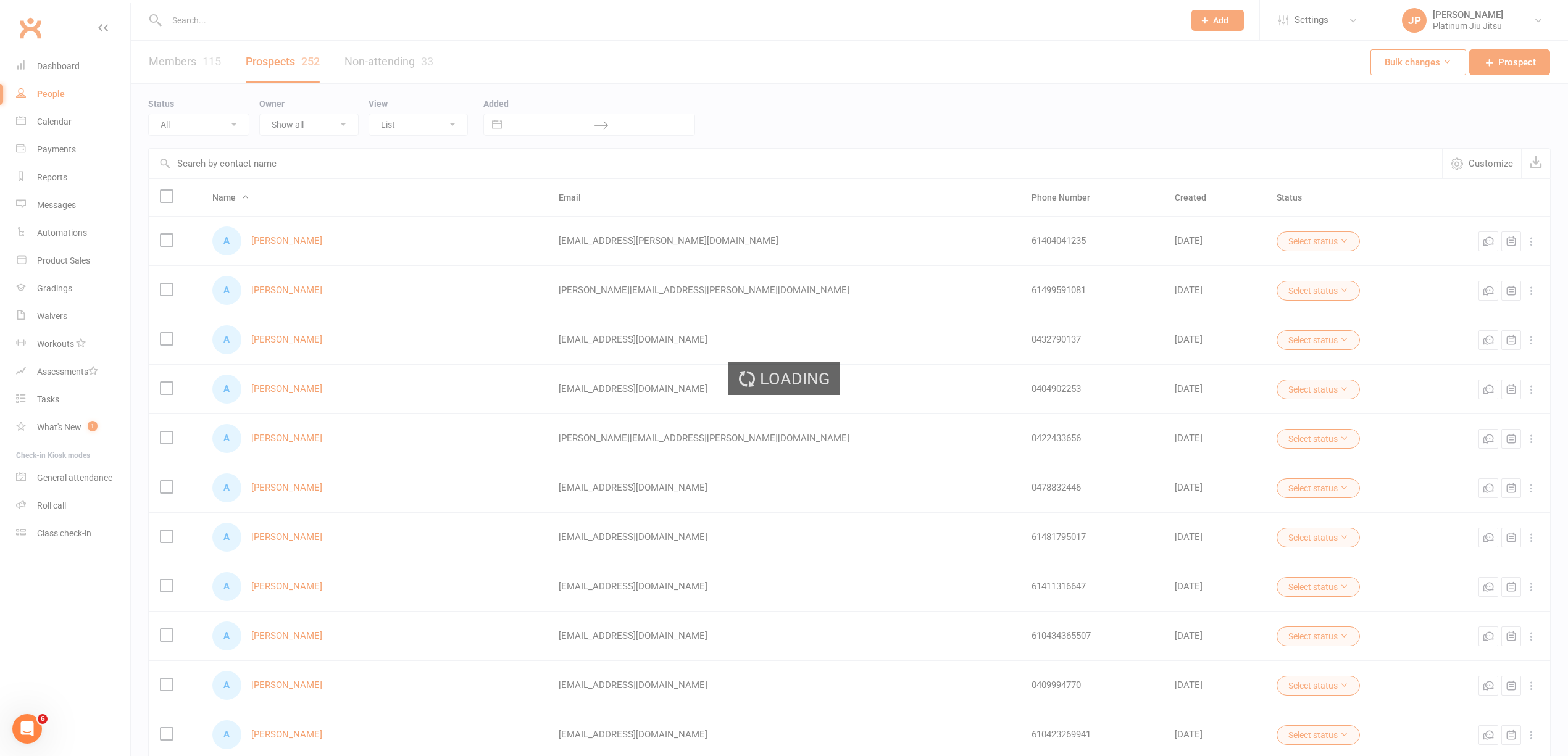
select select "100"
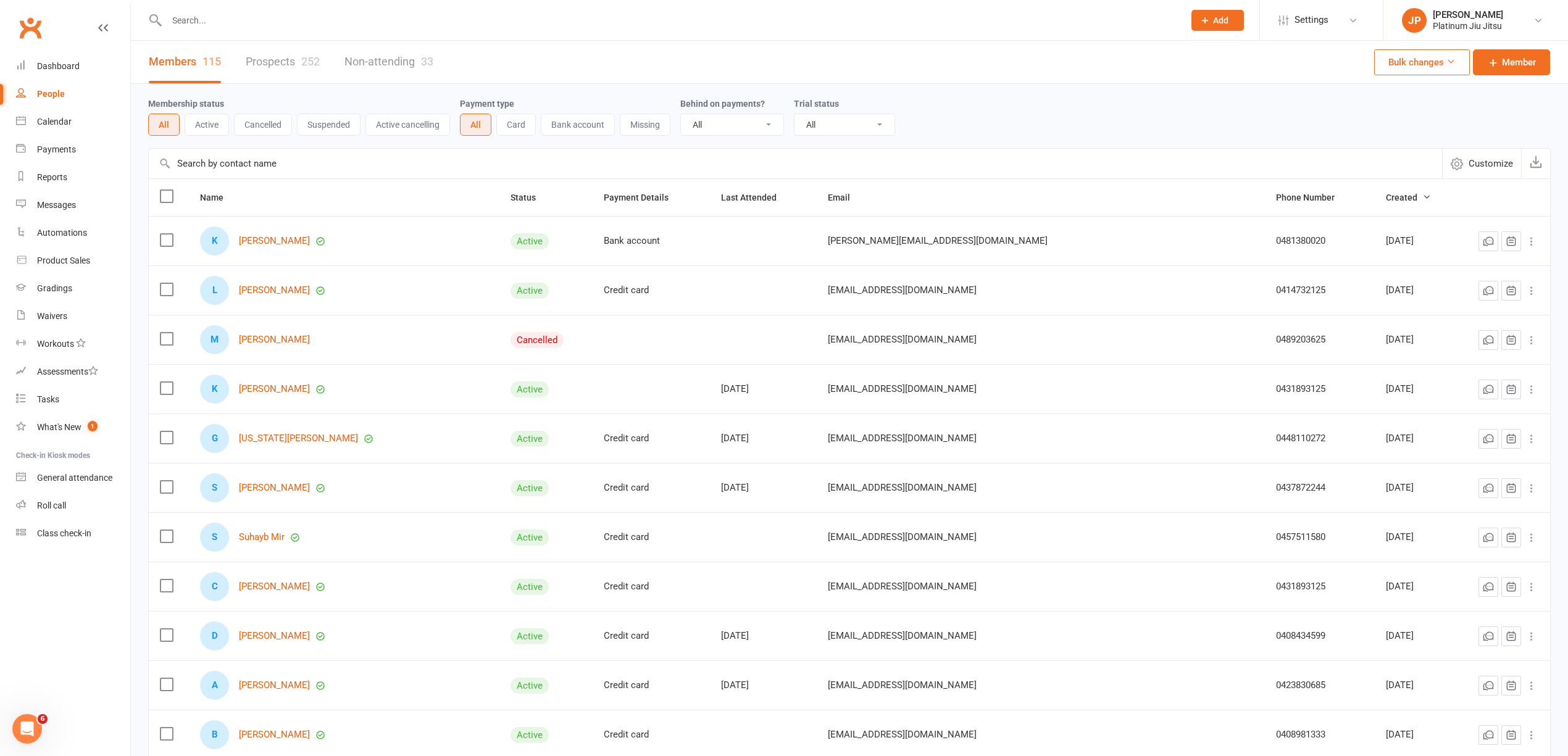
click at [1014, 107] on div "Membership status All Active Cancelled Suspended Active cancelling Payment type…" at bounding box center [849, 116] width 1402 height 40
click at [934, 101] on div "Membership status All Active Cancelled Suspended Active cancelling Payment type…" at bounding box center [849, 116] width 1402 height 40
